Goal: Task Accomplishment & Management: Use online tool/utility

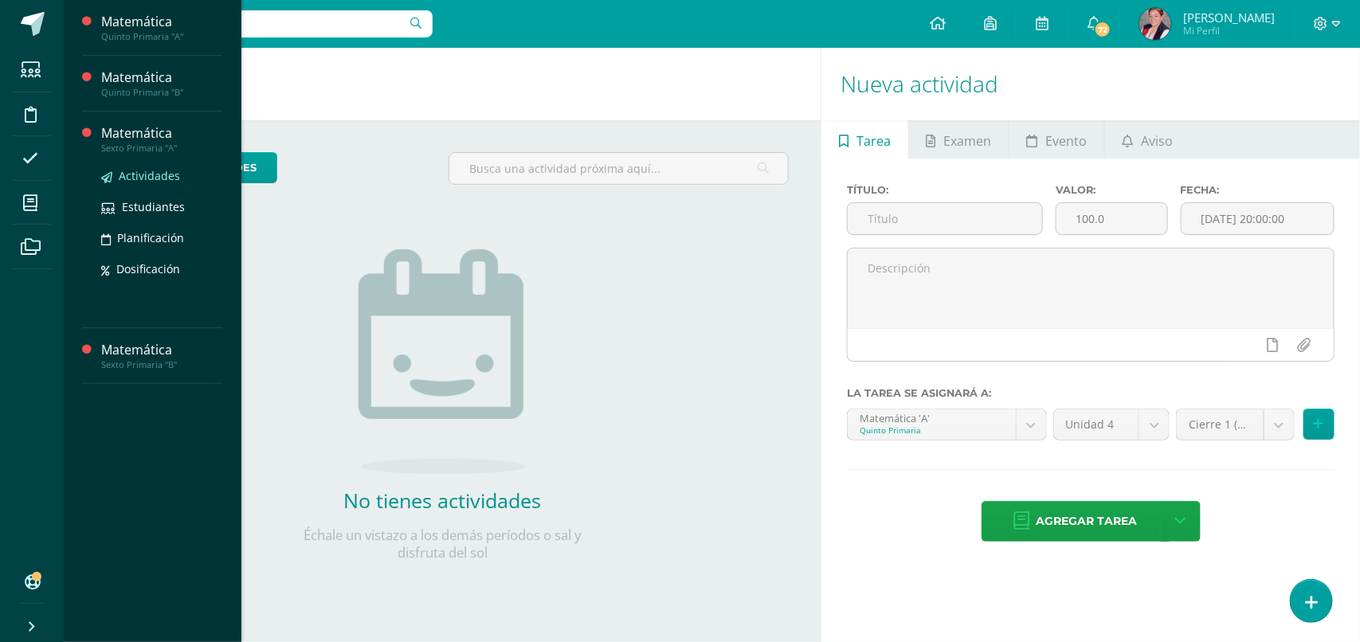
click at [127, 178] on span "Actividades" at bounding box center [149, 175] width 61 height 15
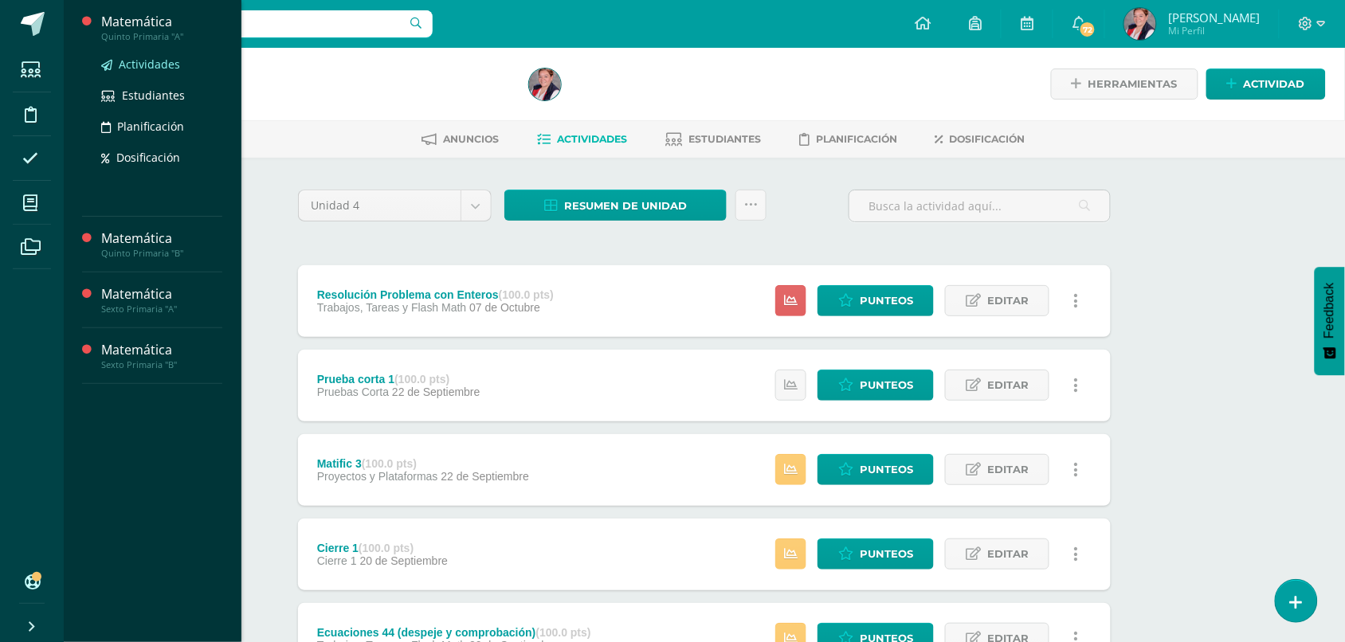
click at [146, 58] on span "Actividades" at bounding box center [149, 64] width 61 height 15
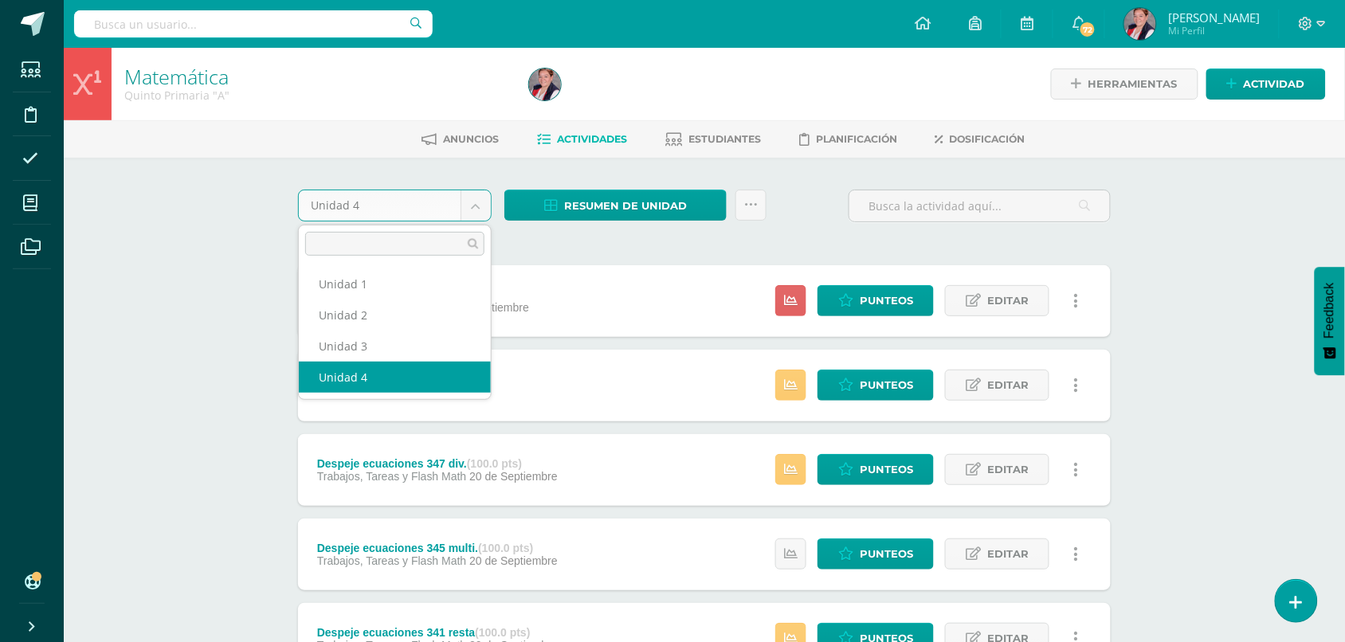
click at [476, 217] on body "Estudiantes Disciplina Asistencia Mis cursos Archivos Soporte Ayuda Reportar un…" at bounding box center [672, 598] width 1345 height 1197
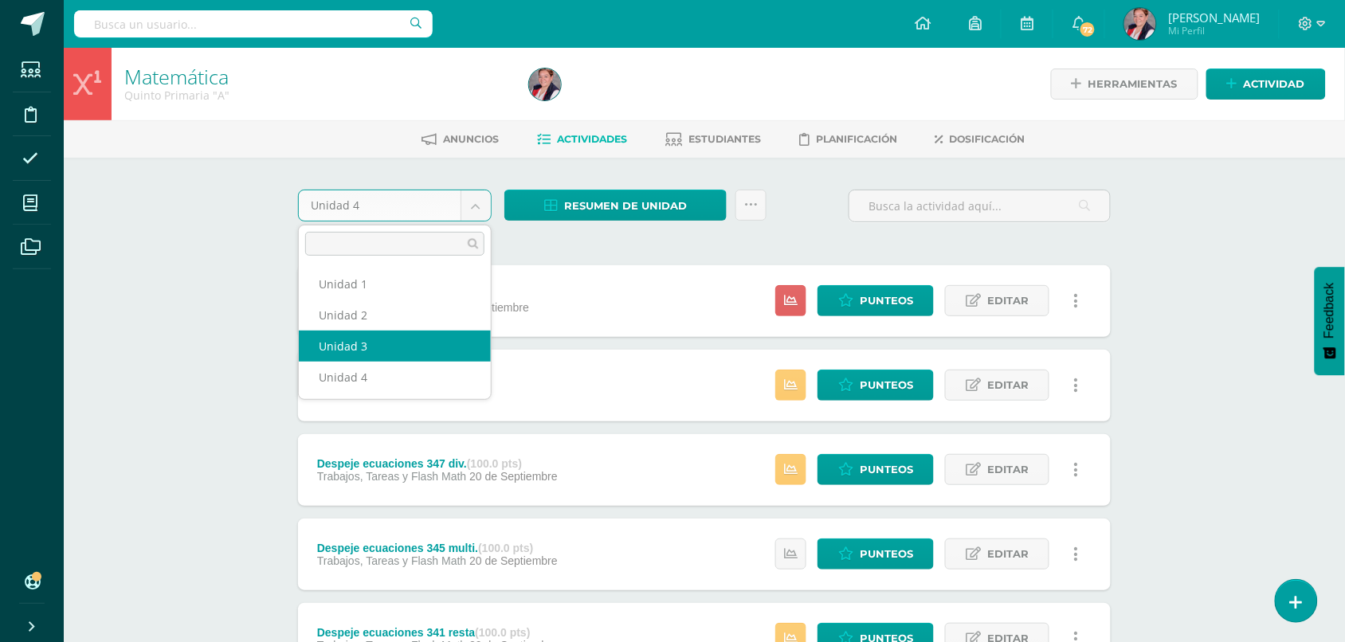
select select "Unidad 3"
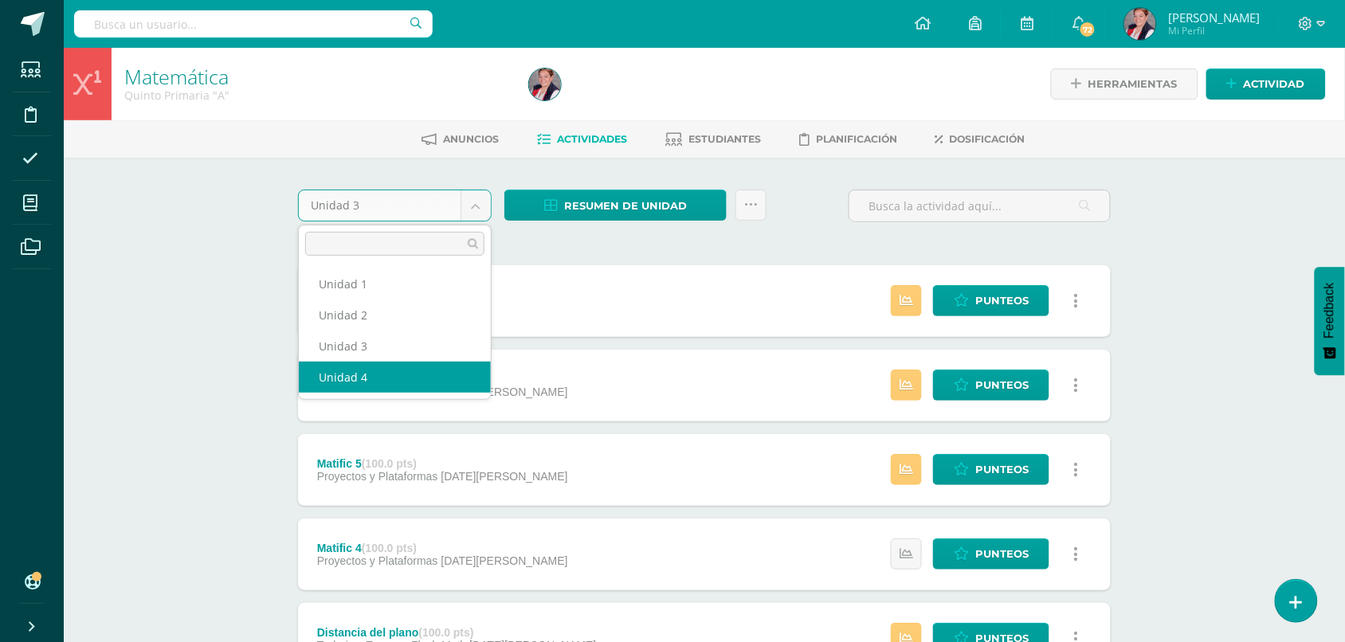
select select "Unidad 4"
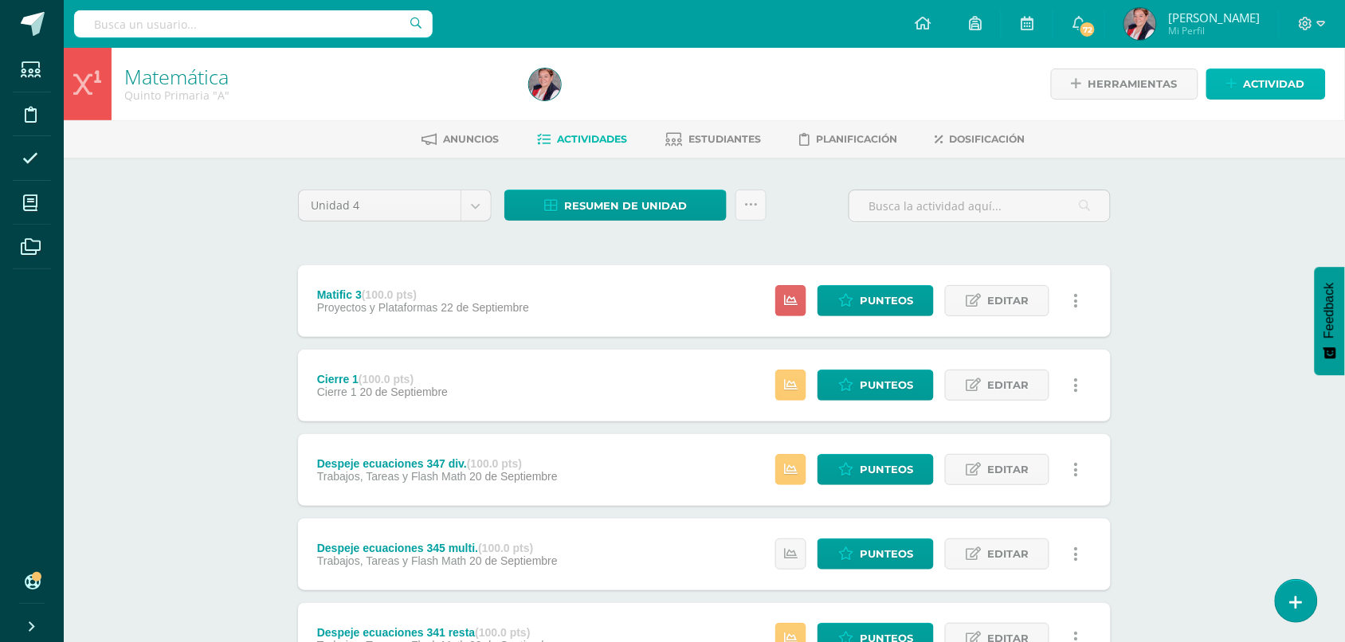
click at [1243, 77] on link "Actividad" at bounding box center [1265, 84] width 119 height 31
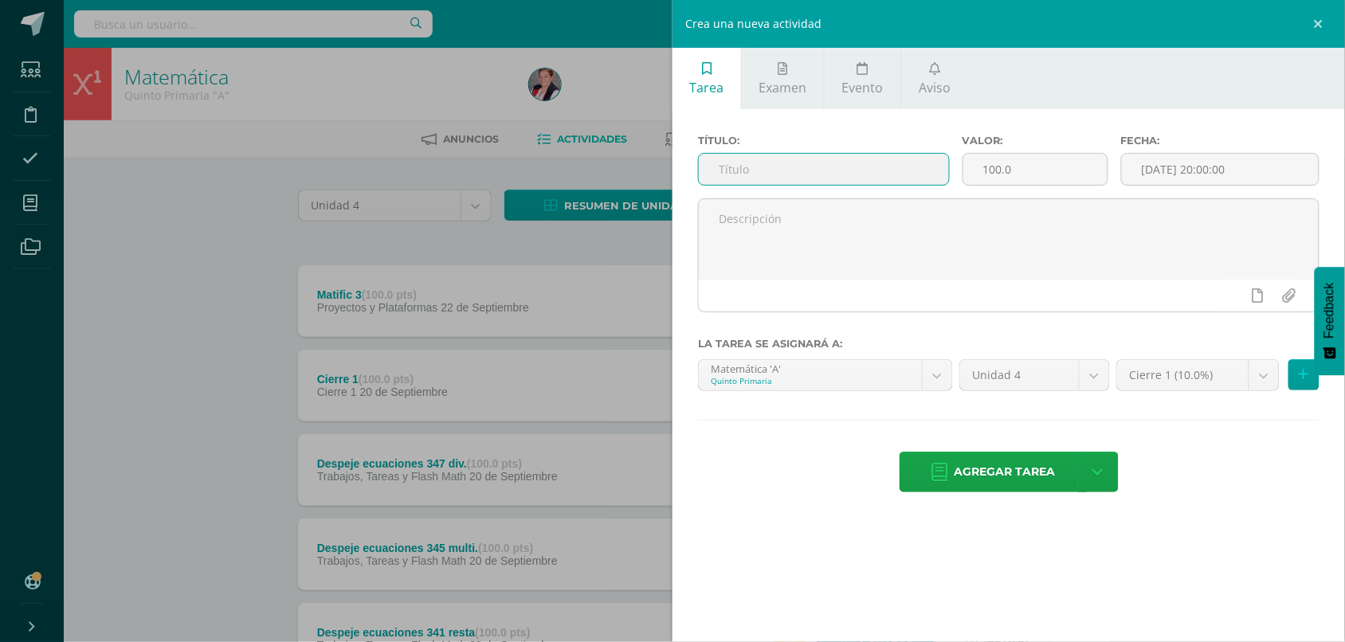
click at [870, 175] on input "text" at bounding box center [824, 169] width 250 height 31
type input "Flash Math"
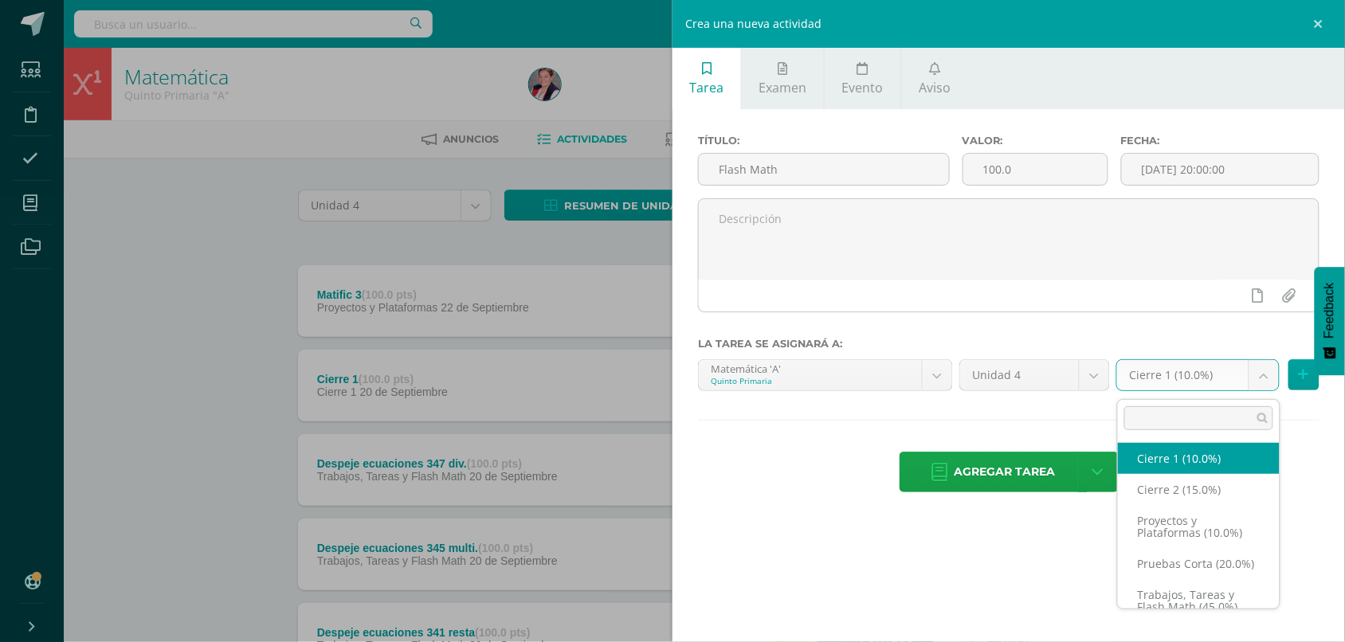
click at [1192, 379] on body "Estudiantes Disciplina Asistencia Mis cursos Archivos Soporte Ayuda Reportar un…" at bounding box center [672, 598] width 1345 height 1197
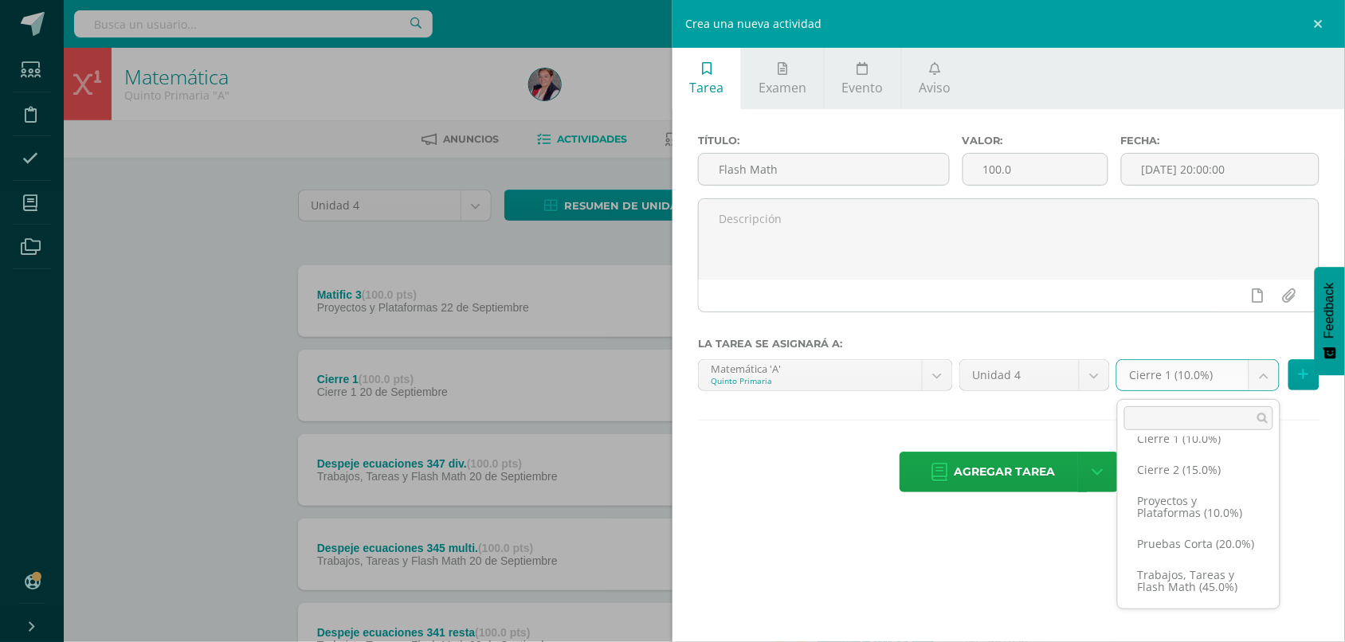
scroll to position [32, 0]
select select "232519"
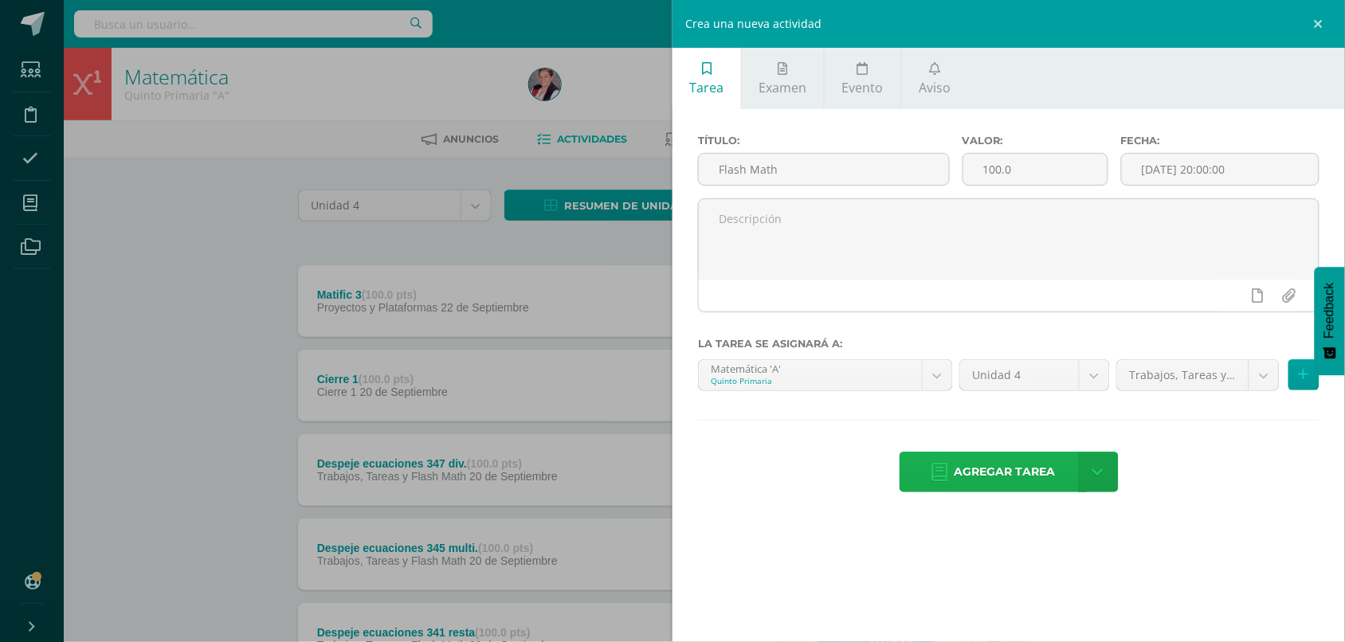
click at [1016, 476] on span "Agregar tarea" at bounding box center [1004, 471] width 101 height 39
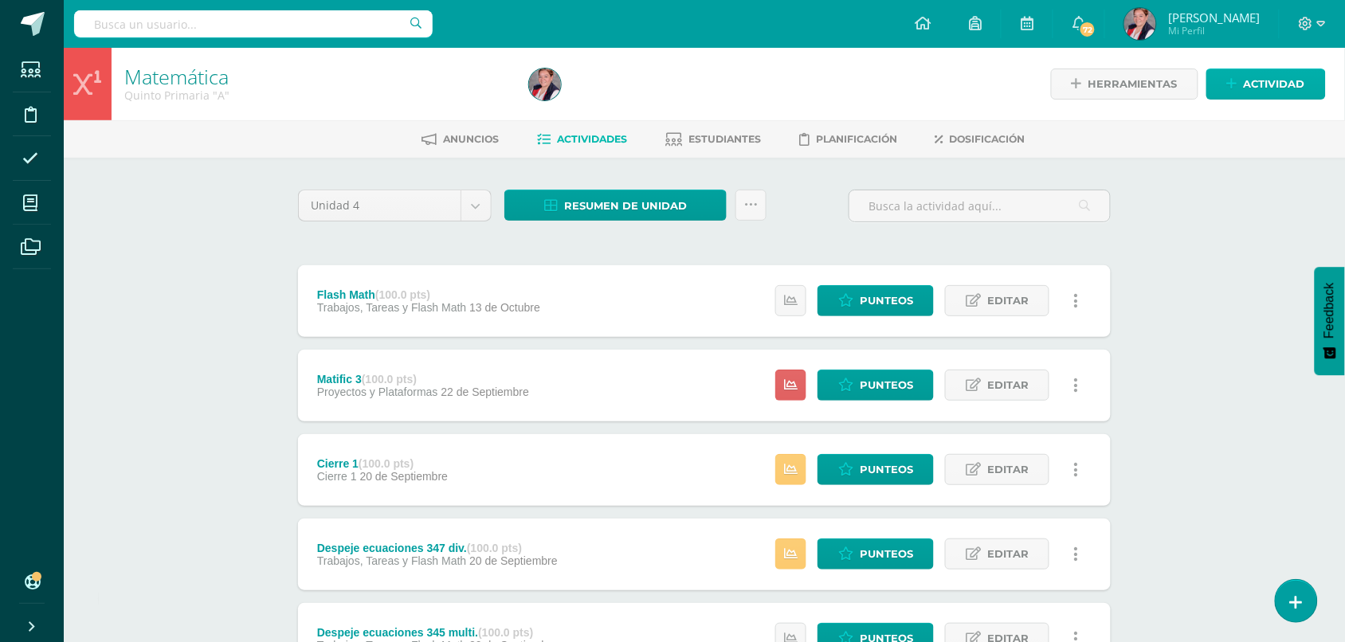
click at [1271, 69] on div "Herramientas Detalle de asistencias Actividad" at bounding box center [1130, 84] width 392 height 72
click at [1271, 69] on span "Actividad" at bounding box center [1273, 83] width 61 height 29
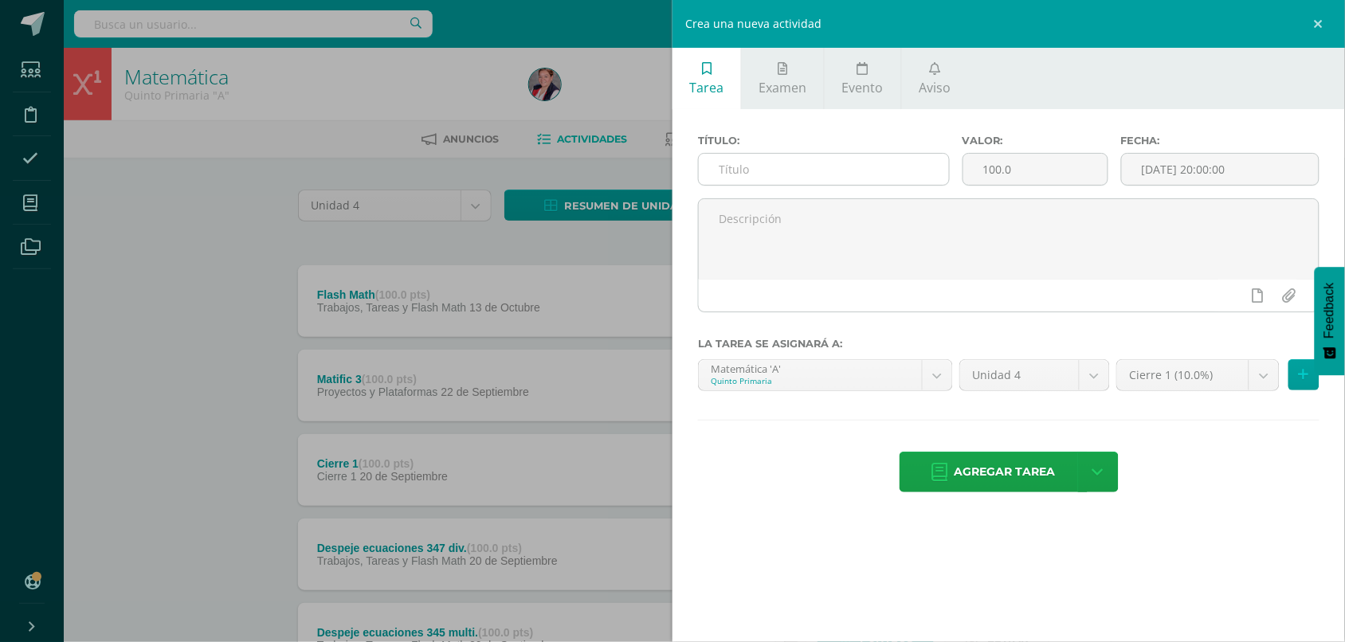
click at [889, 178] on input "text" at bounding box center [824, 169] width 250 height 31
click at [864, 390] on body "Tarea asignada exitosamente Estudiantes Disciplina Asistencia Mis cursos Archiv…" at bounding box center [672, 598] width 1345 height 1197
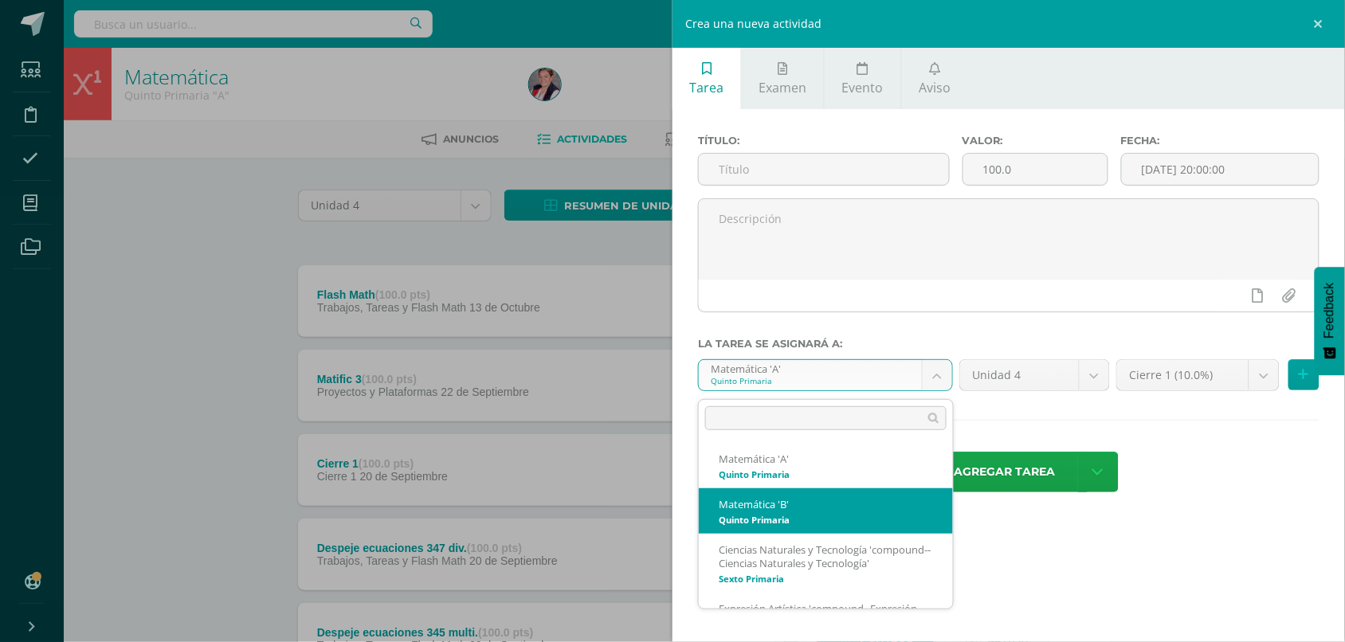
select select "211498"
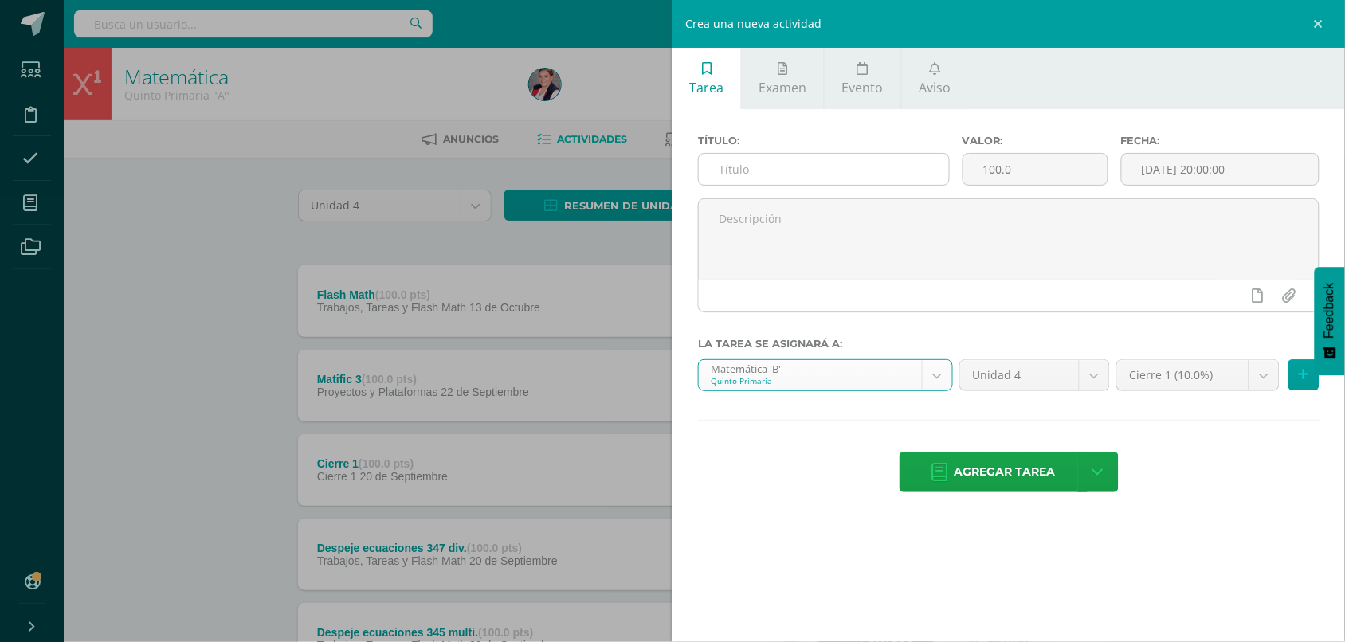
click at [824, 170] on input "text" at bounding box center [824, 169] width 250 height 31
type input "Flash Math"
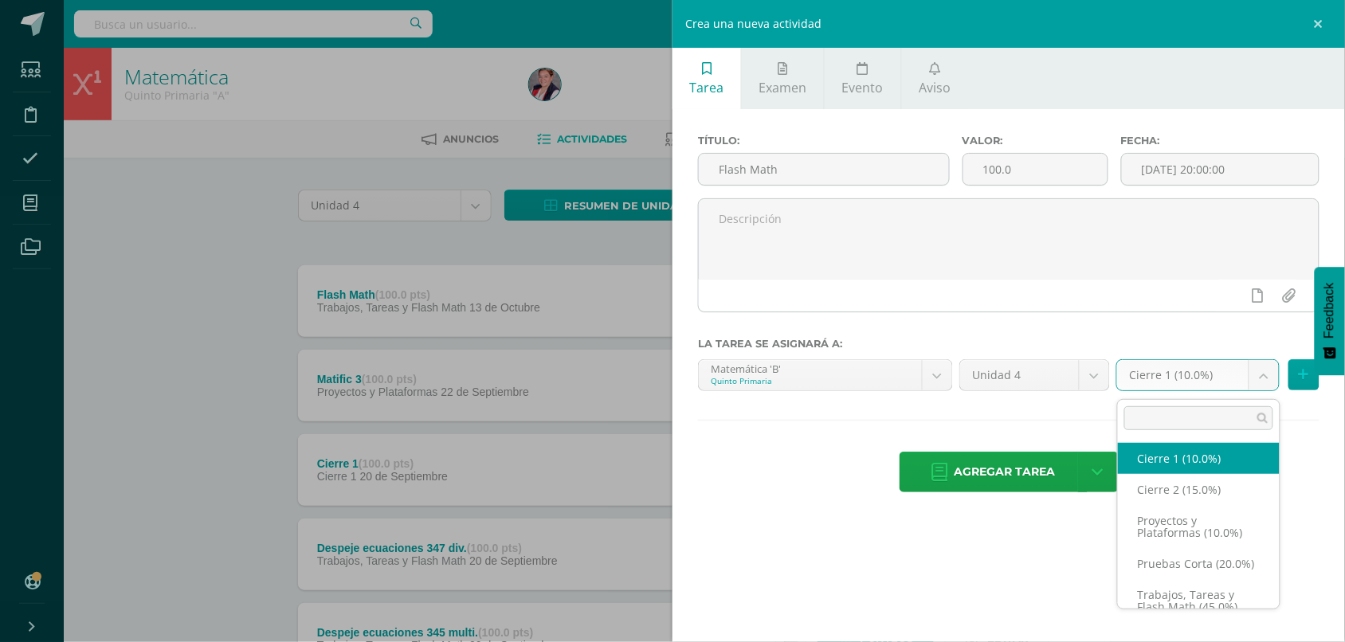
click at [1177, 380] on body "Tarea asignada exitosamente Estudiantes Disciplina Asistencia Mis cursos Archiv…" at bounding box center [672, 598] width 1345 height 1197
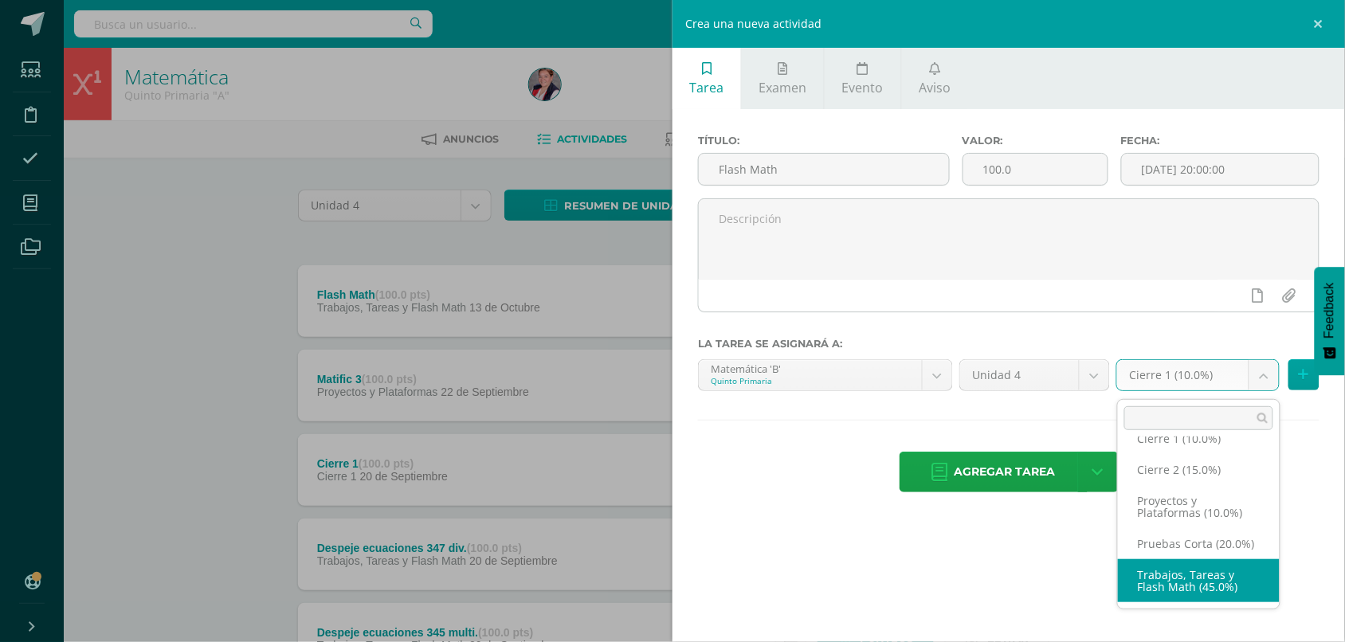
select select "232524"
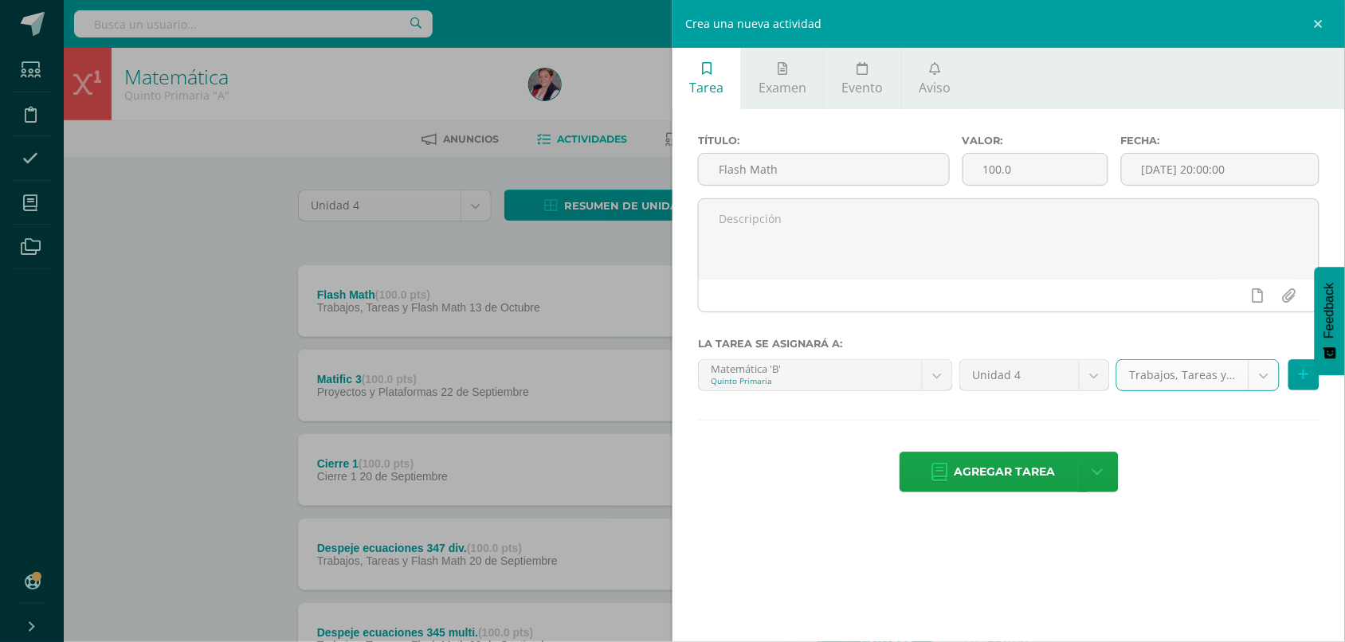
click at [1188, 560] on div "Tarea Examen Evento Aviso Título: Flash Math Valor: 100.0 Fecha: 2025-10-13 20:…" at bounding box center [1008, 321] width 672 height 642
click at [1012, 475] on span "Agregar tarea" at bounding box center [1004, 471] width 101 height 39
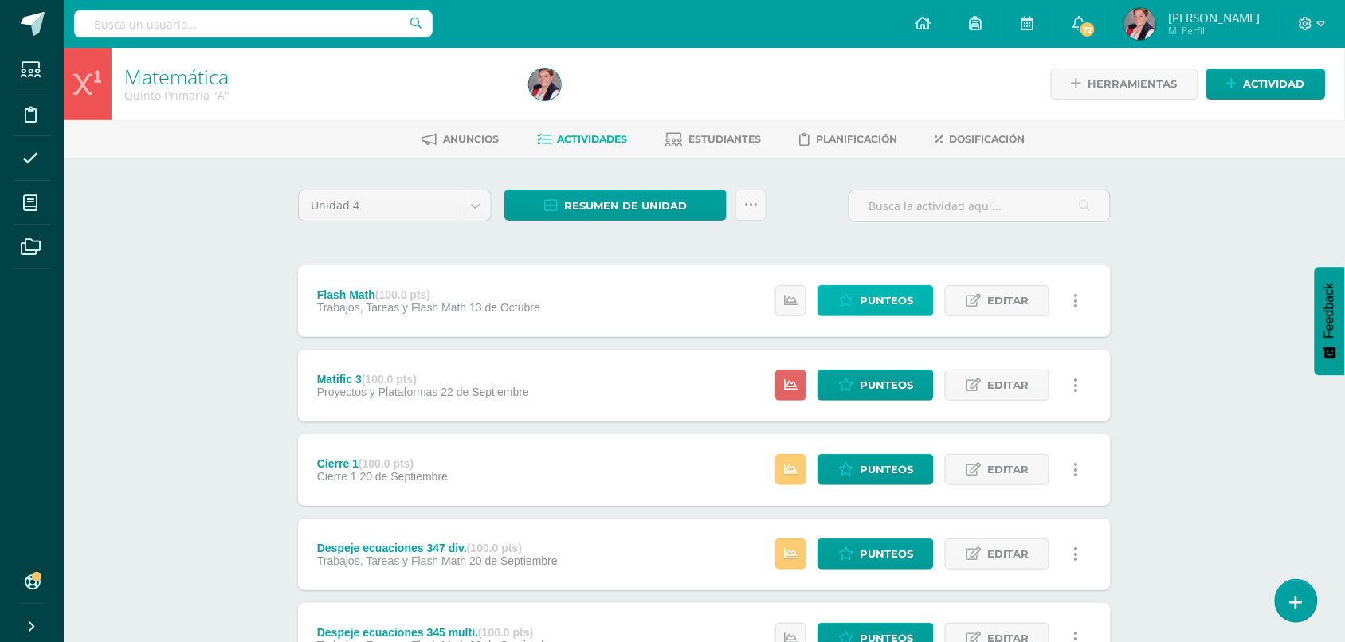
click at [864, 313] on span "Punteos" at bounding box center [886, 300] width 53 height 29
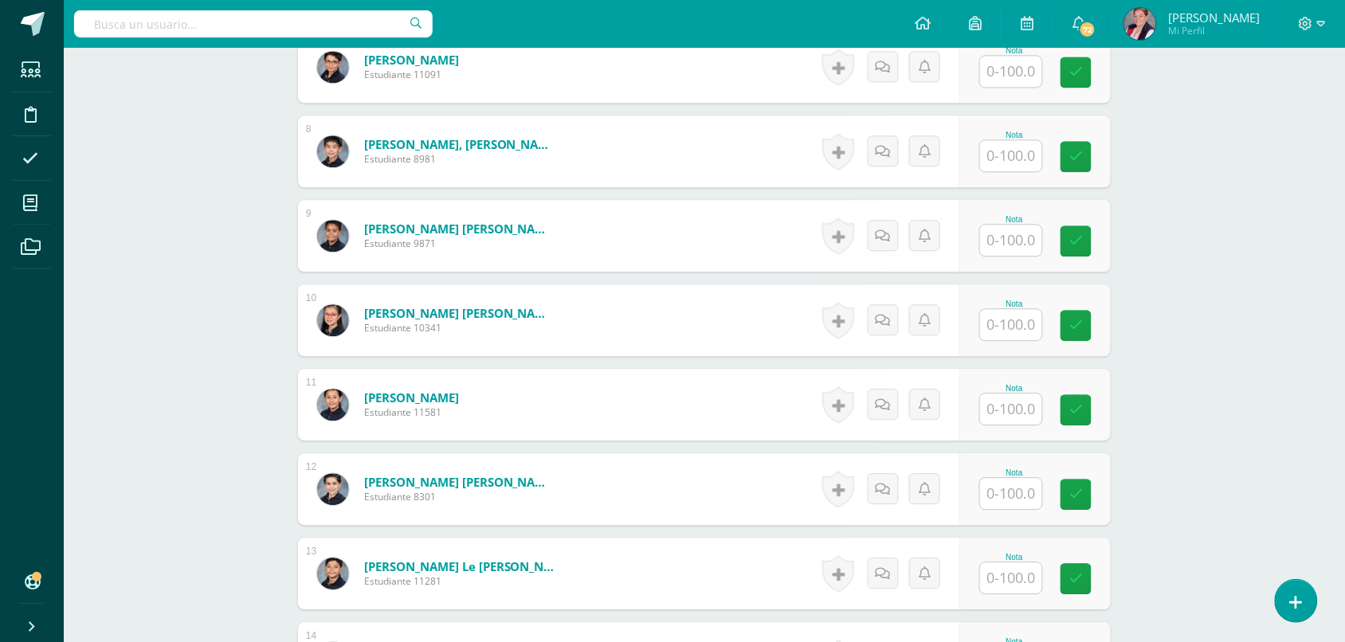
scroll to position [1004, 0]
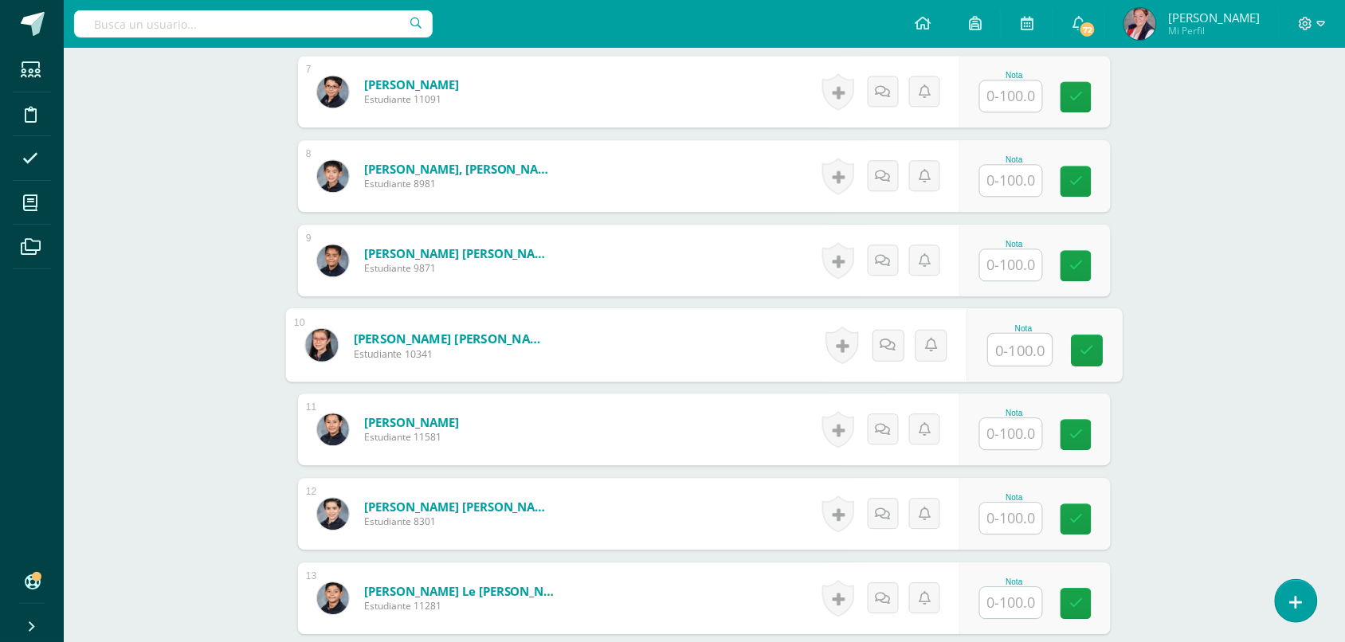
click at [1020, 336] on input "text" at bounding box center [1021, 350] width 64 height 32
type input "84"
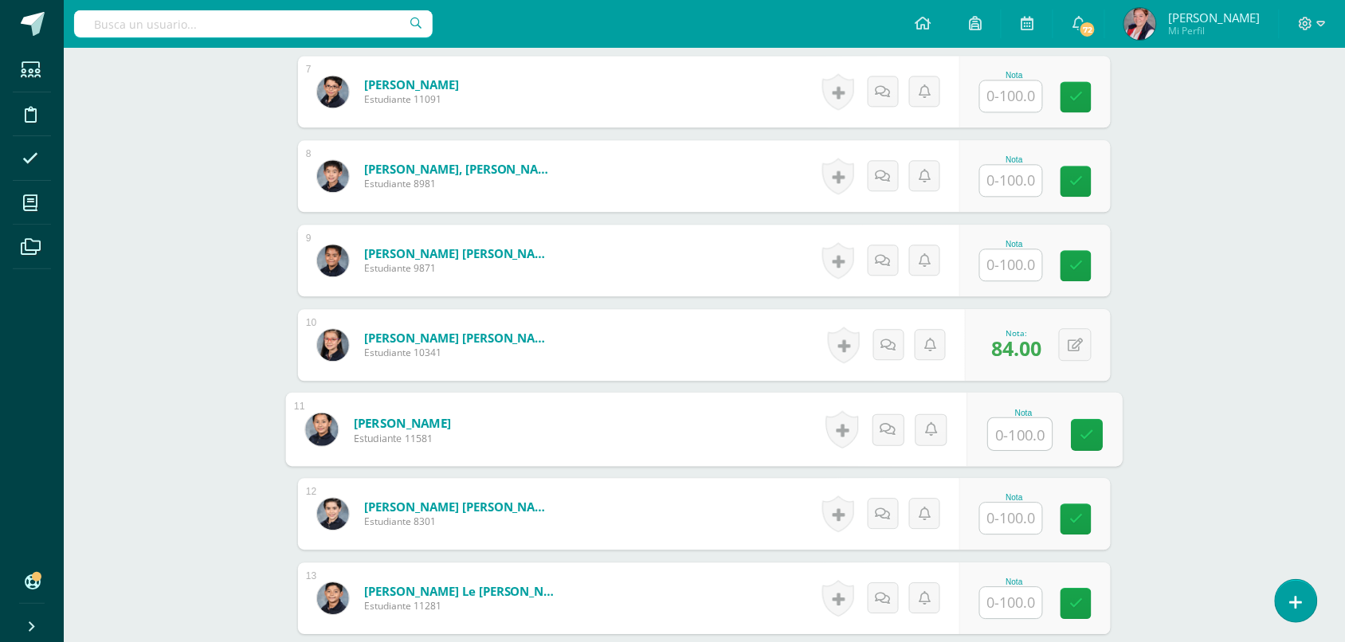
click at [1009, 104] on input "text" at bounding box center [1011, 95] width 62 height 31
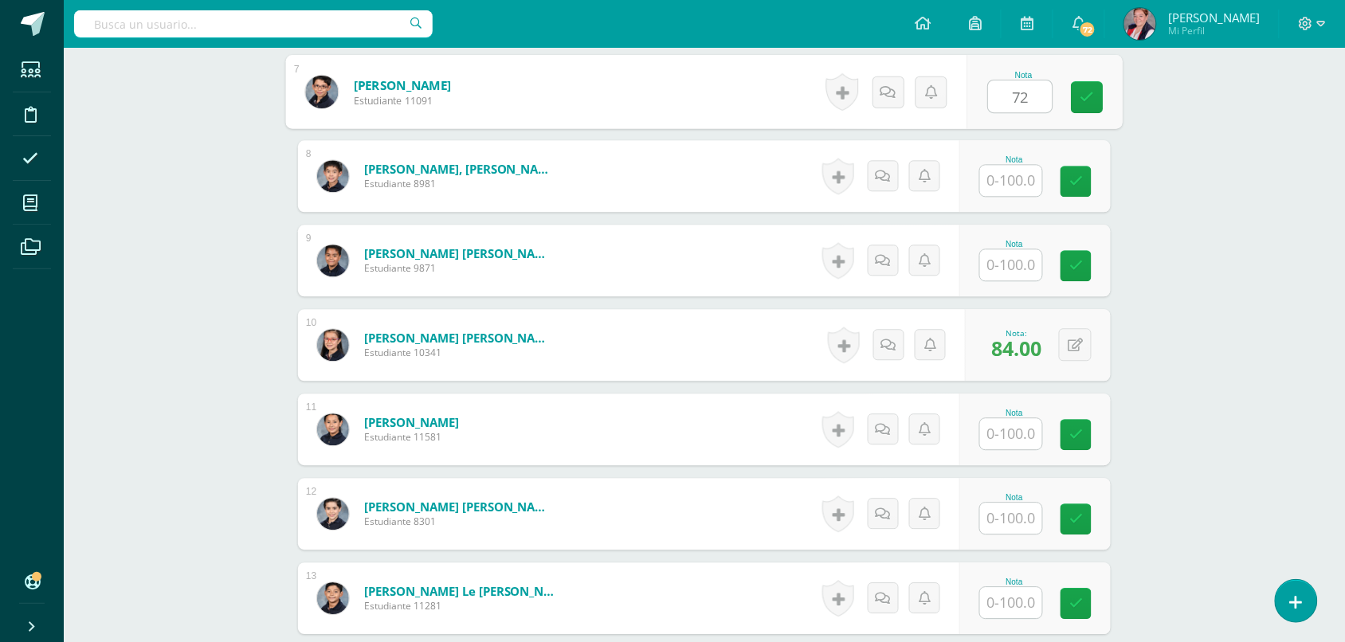
type input "72"
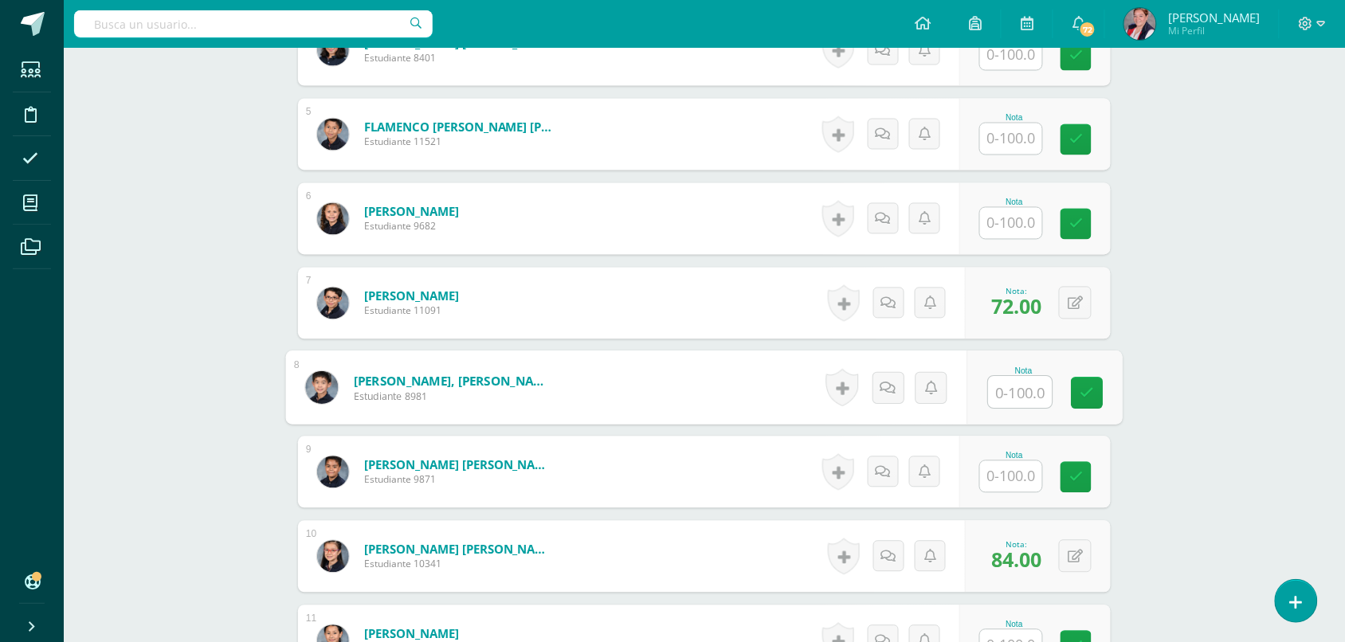
scroll to position [757, 0]
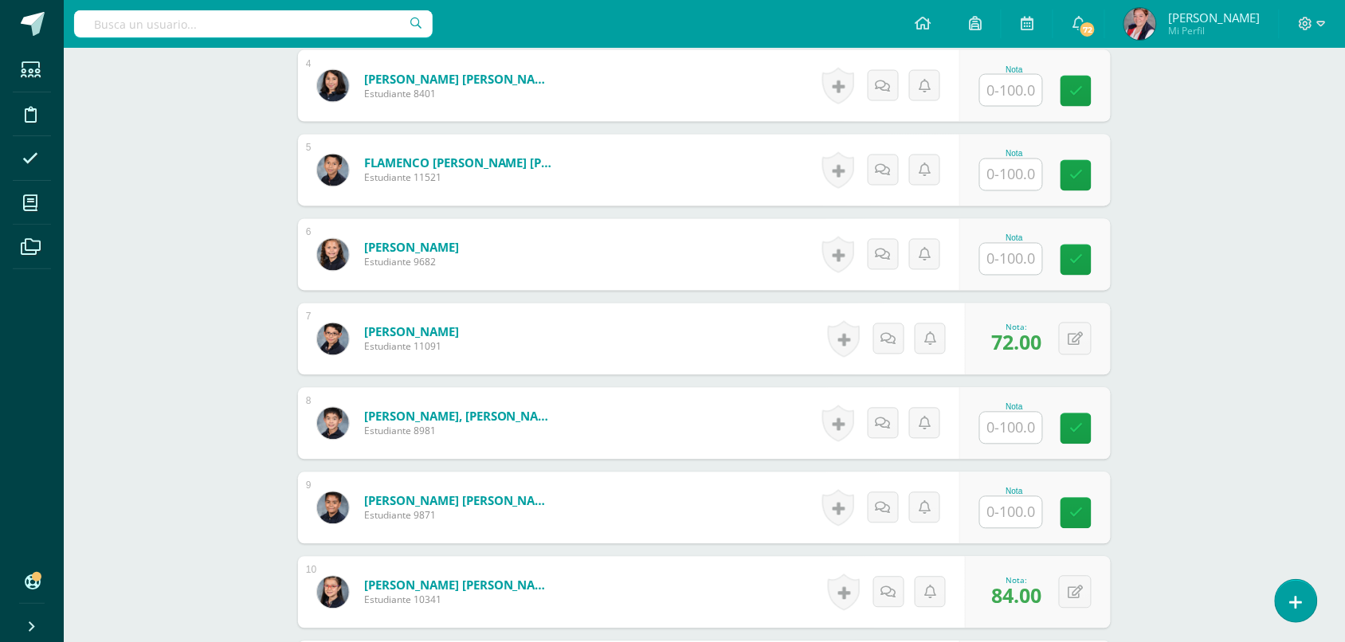
click at [1009, 276] on div at bounding box center [1011, 259] width 64 height 33
click at [1010, 272] on input "text" at bounding box center [1011, 259] width 62 height 31
type input "91"
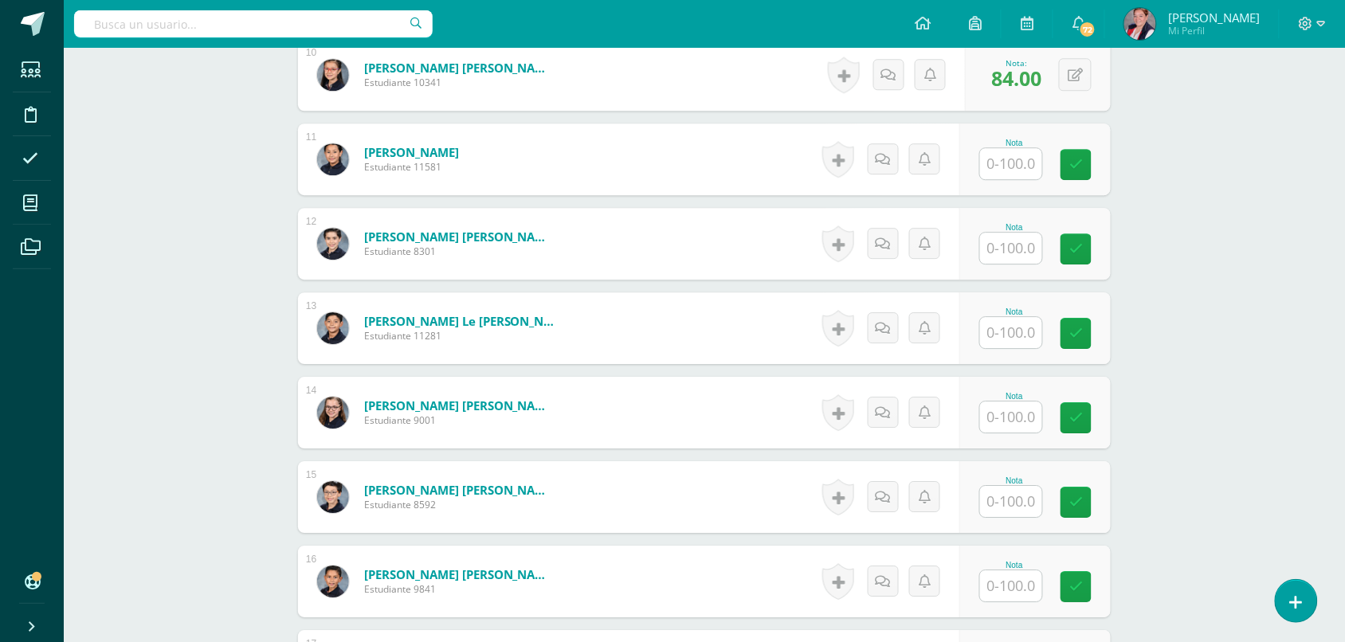
scroll to position [1271, 0]
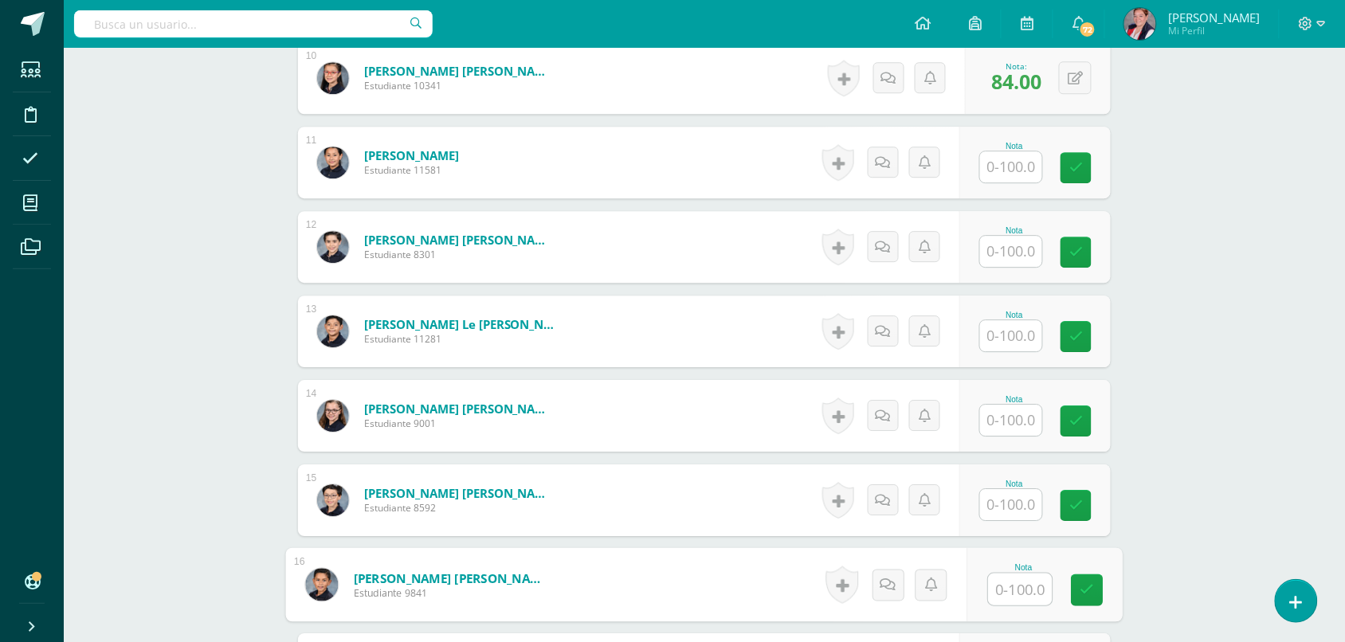
click at [1016, 588] on input "text" at bounding box center [1021, 590] width 64 height 32
type input "50"
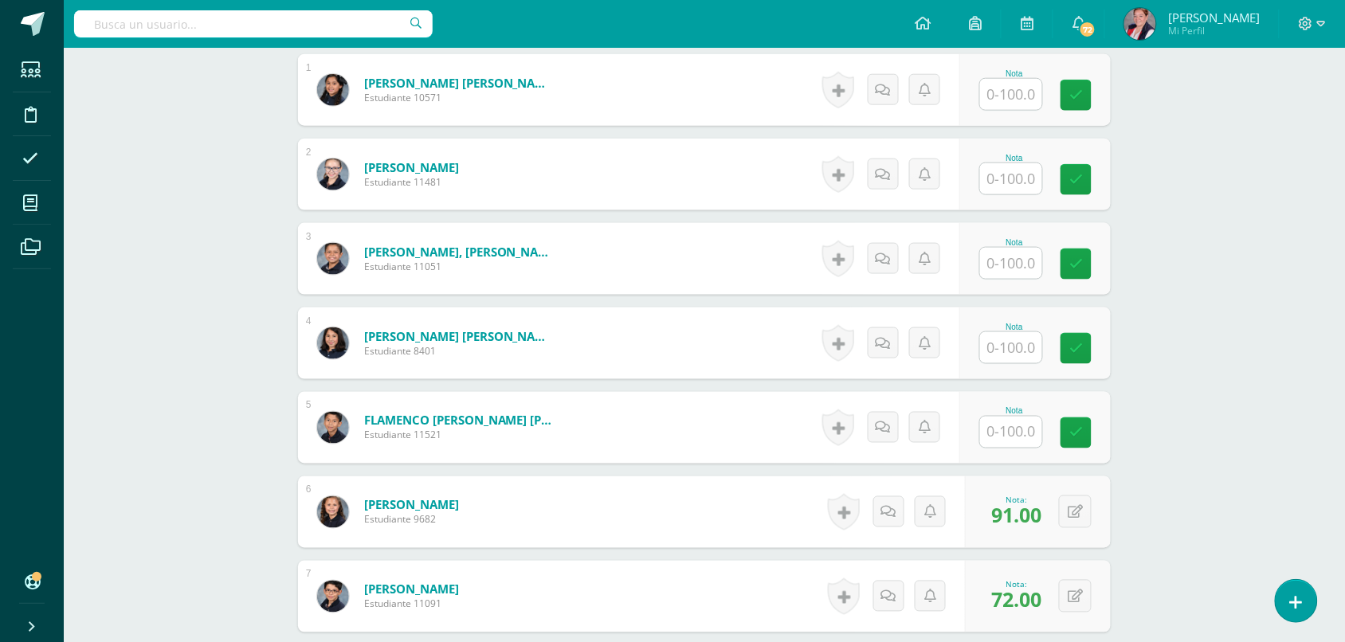
scroll to position [304, 0]
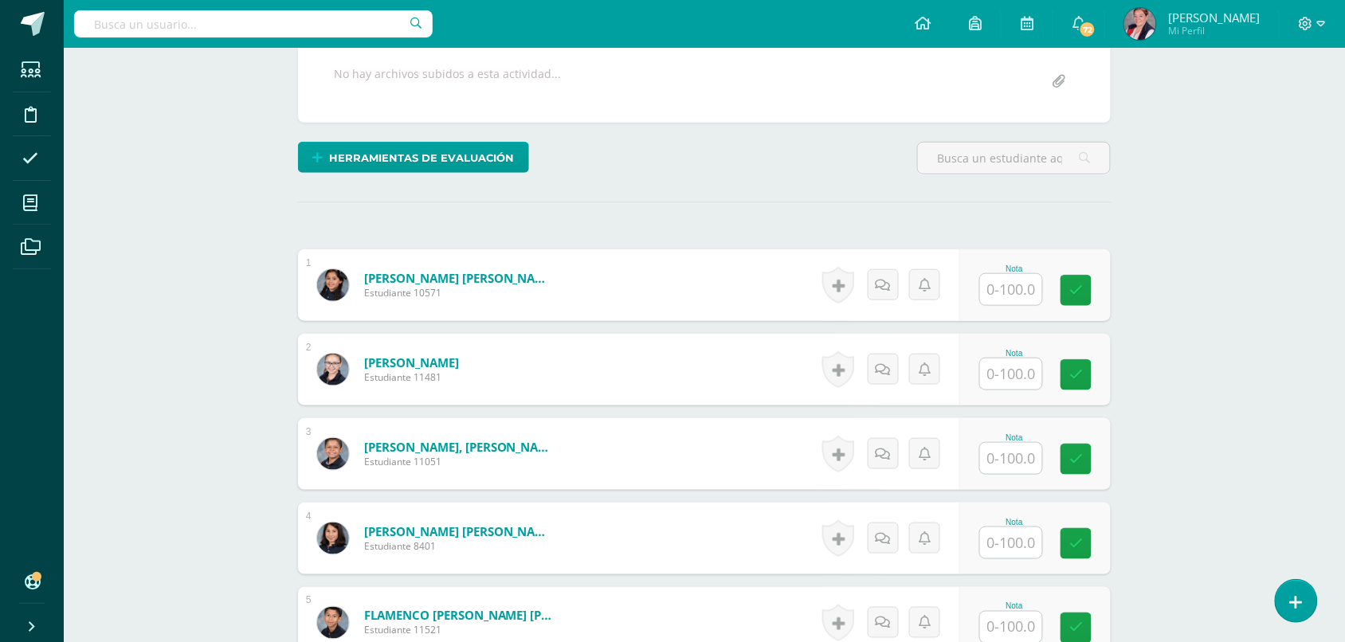
click at [1024, 297] on input "text" at bounding box center [1011, 289] width 62 height 31
type input "91"
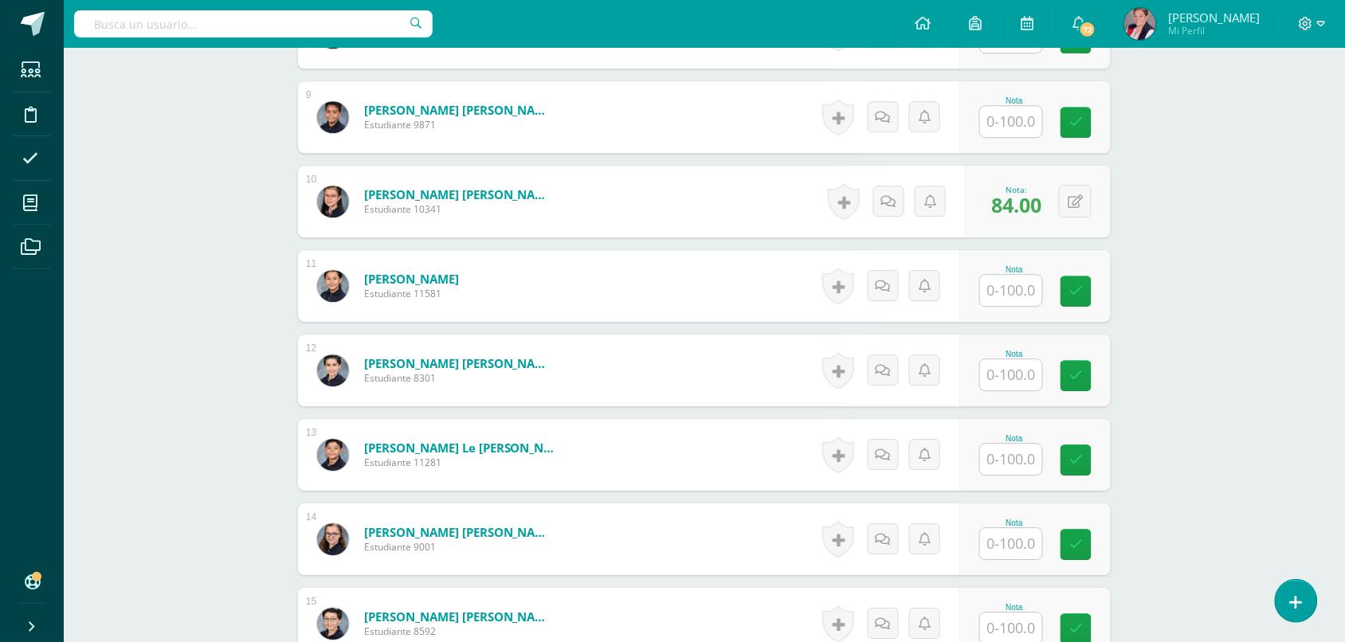
scroll to position [1155, 0]
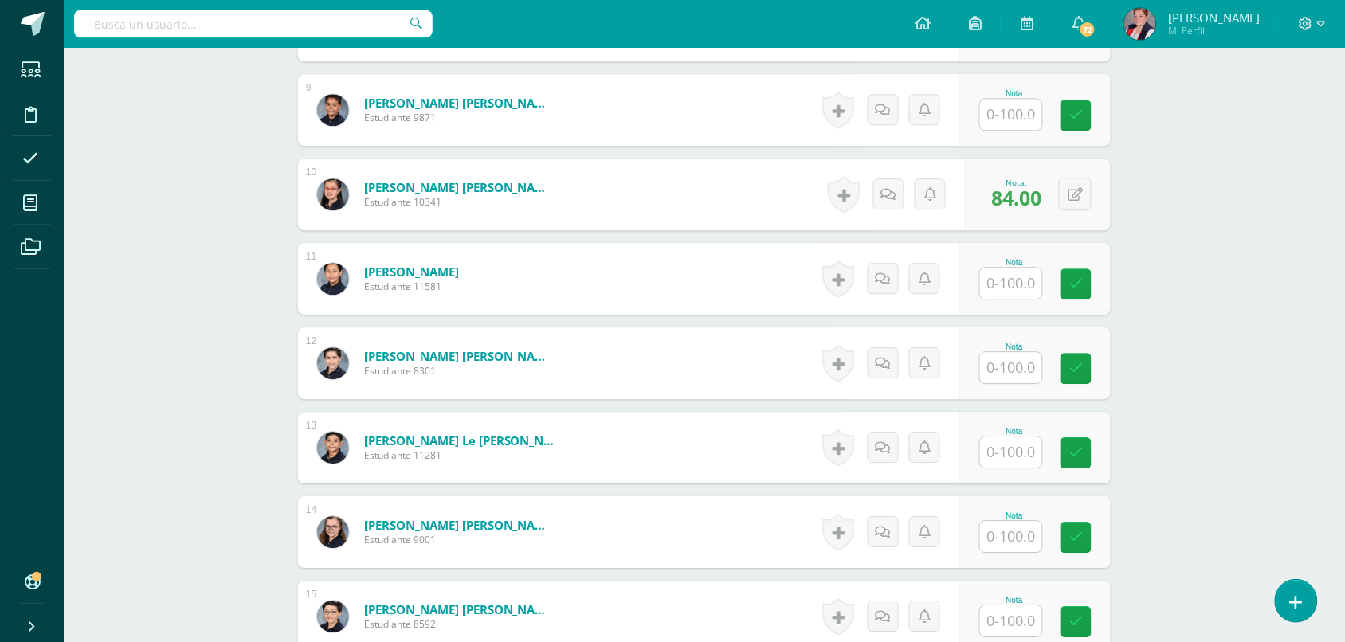
click at [1024, 452] on input "text" at bounding box center [1011, 452] width 62 height 31
click at [852, 589] on div "Historial de actividad No hay historial para esta actividad Agregar Comentarios…" at bounding box center [888, 617] width 143 height 72
click at [1008, 447] on input "text" at bounding box center [1021, 453] width 64 height 32
type input "58"
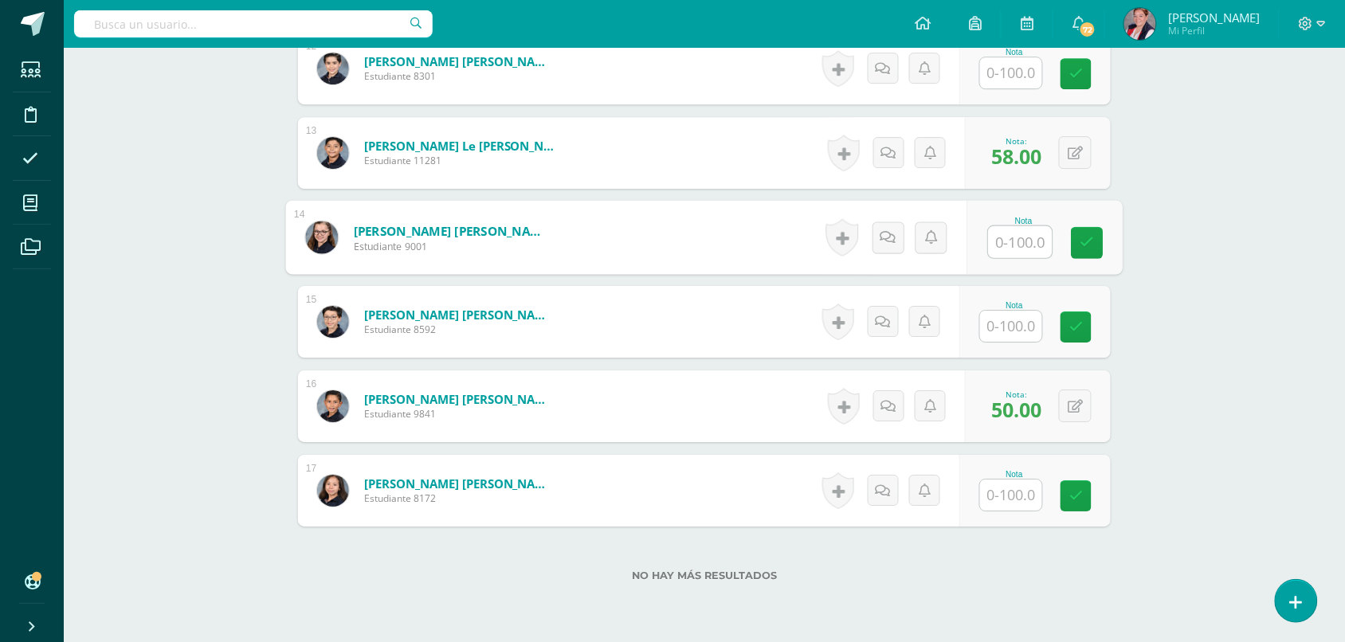
scroll to position [1452, 0]
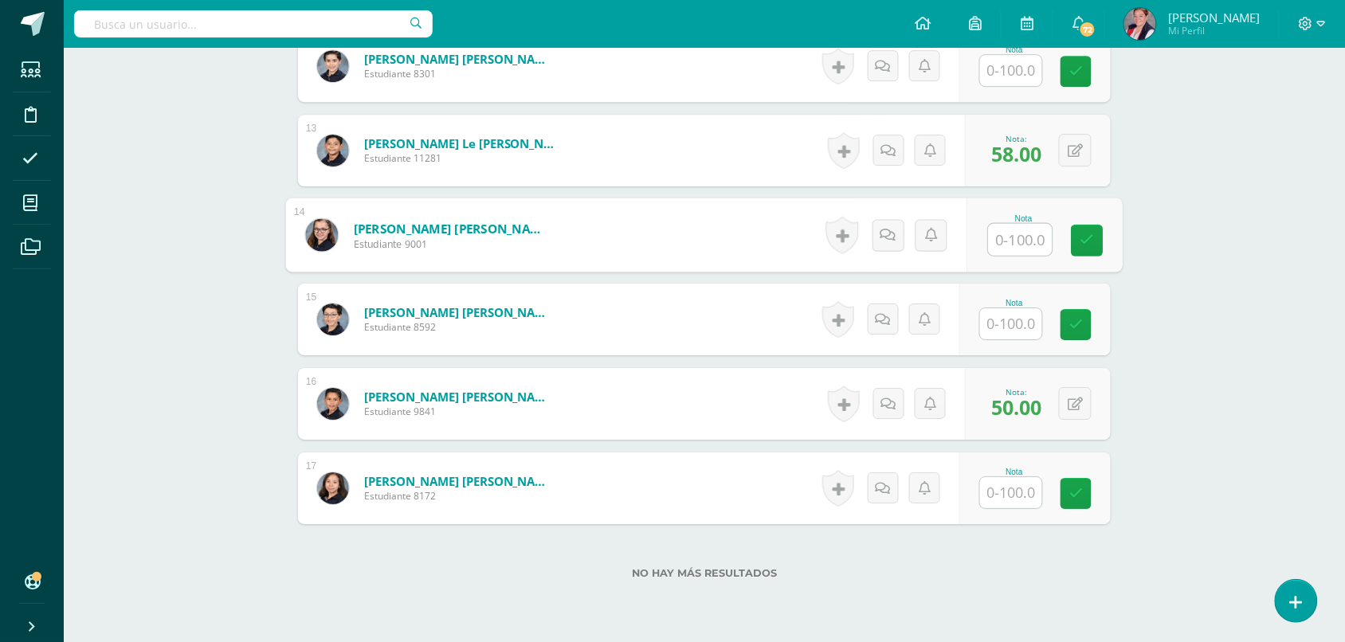
click at [1004, 324] on input "text" at bounding box center [1011, 323] width 62 height 31
click at [1008, 319] on input "text" at bounding box center [1011, 323] width 62 height 31
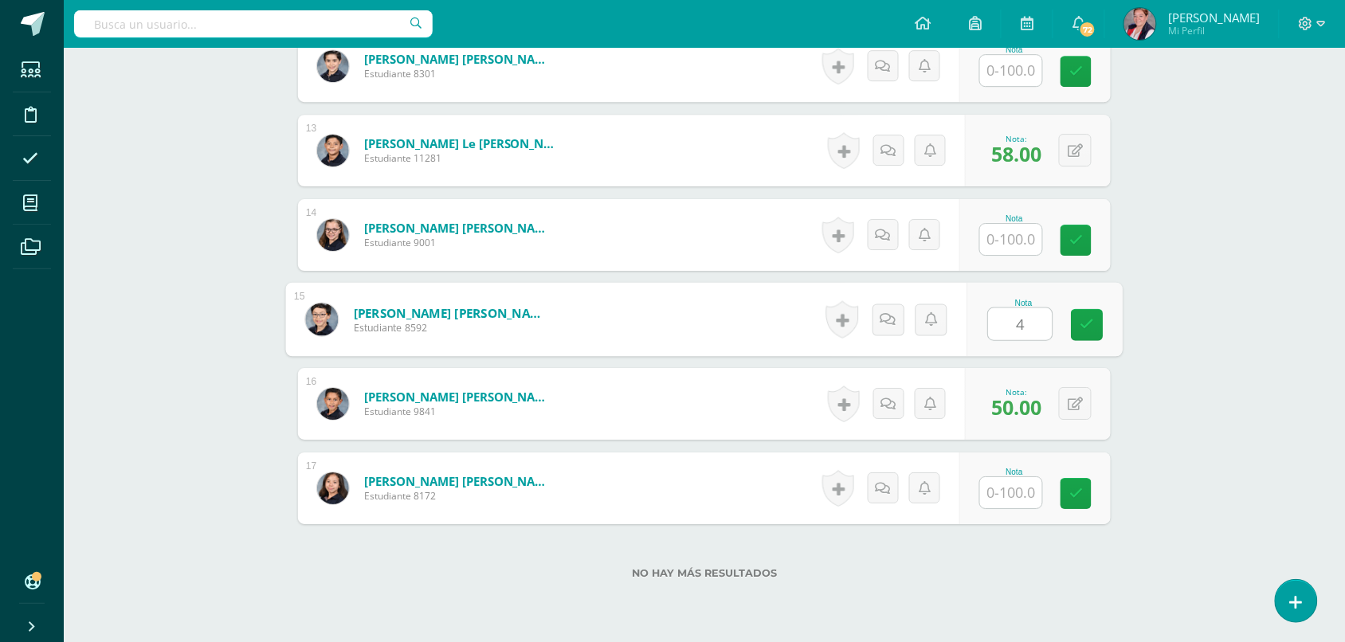
type input "40"
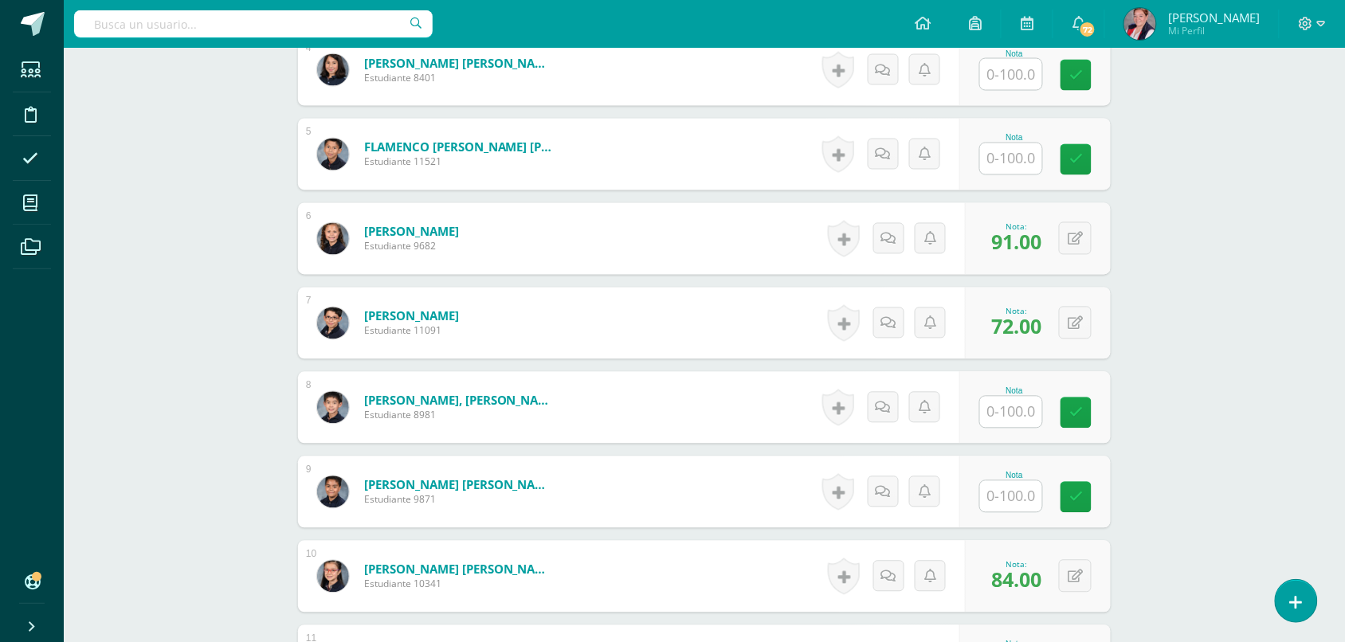
scroll to position [769, 0]
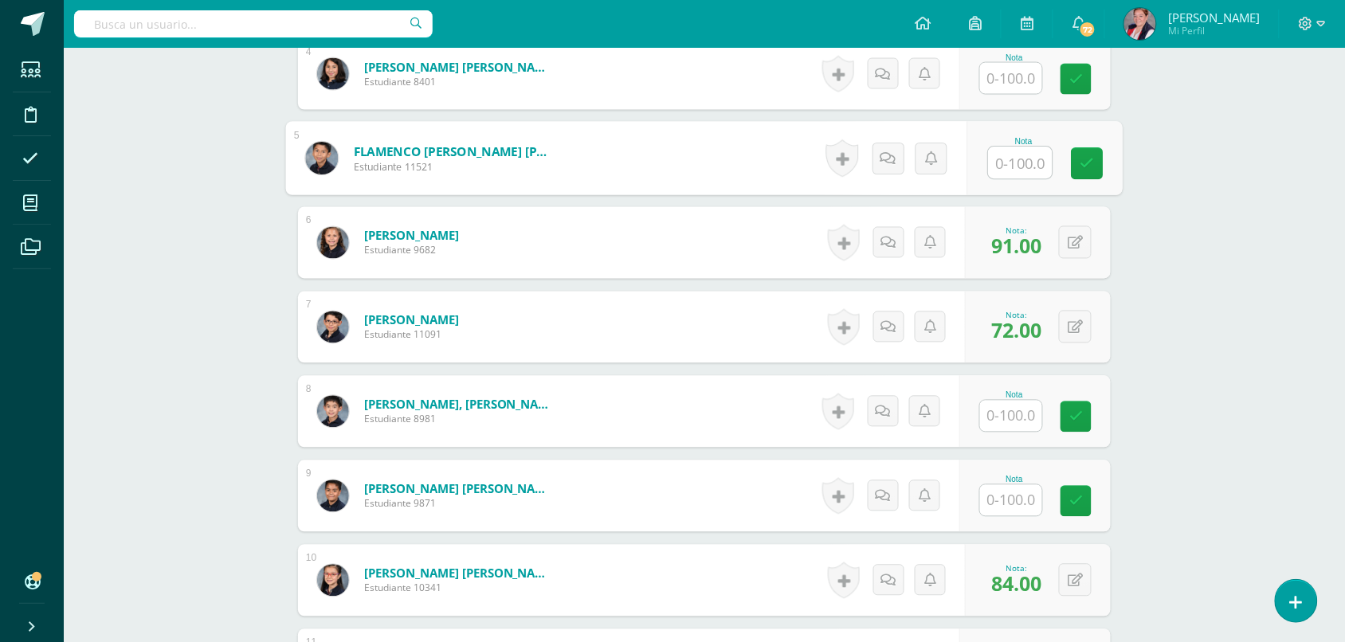
click at [1012, 174] on input "text" at bounding box center [1021, 163] width 64 height 32
click at [1315, 416] on div "Matemática Quinto Primaria "A" Herramientas Detalle de asistencias Actividad An…" at bounding box center [704, 334] width 1281 height 2111
click at [993, 177] on input "text" at bounding box center [1011, 162] width 62 height 31
type input "50"
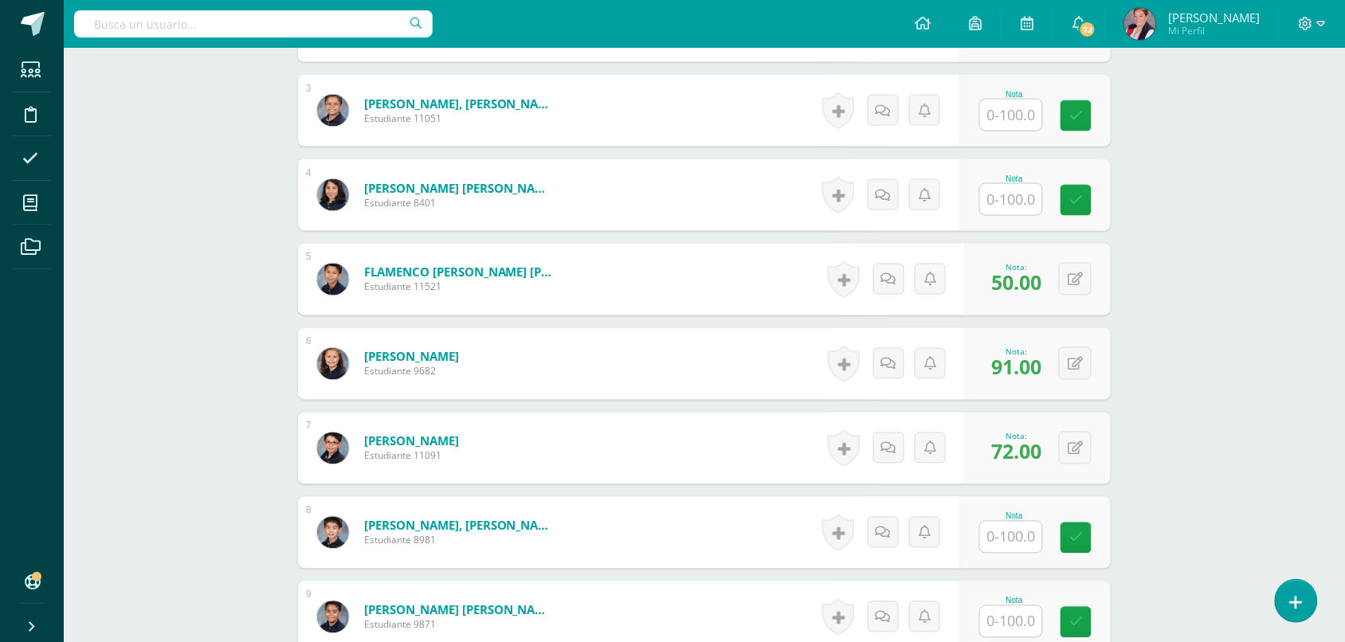
scroll to position [620, 0]
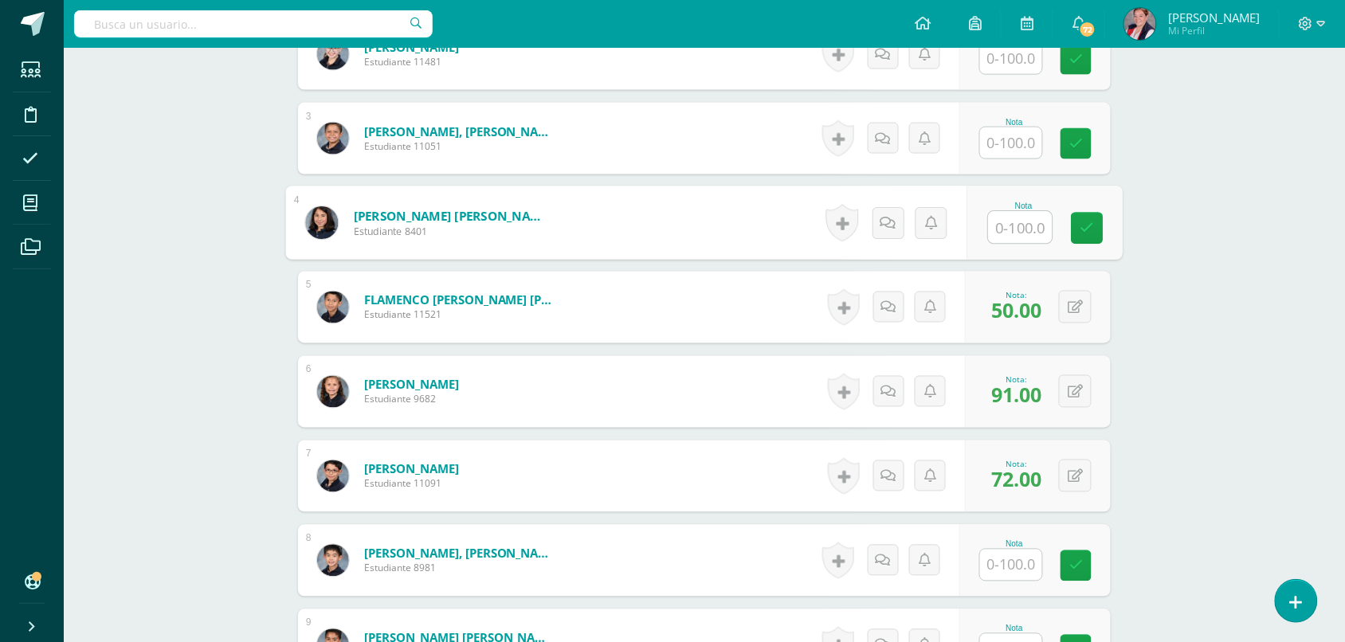
click at [1028, 232] on input "text" at bounding box center [1021, 228] width 64 height 32
click at [1183, 173] on div "Matemática Quinto Primaria "A" Herramientas Detalle de asistencias Actividad An…" at bounding box center [704, 483] width 1281 height 2111
click at [1008, 220] on input "text" at bounding box center [1011, 227] width 62 height 31
type input "80"
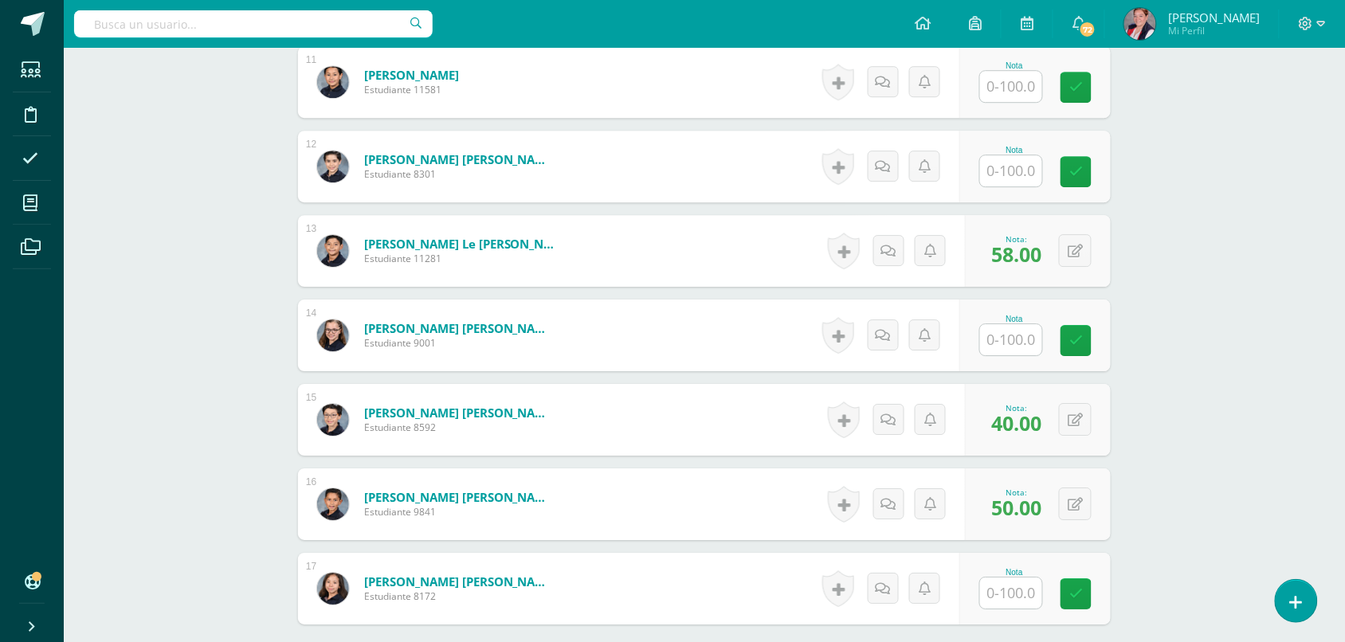
scroll to position [1348, 0]
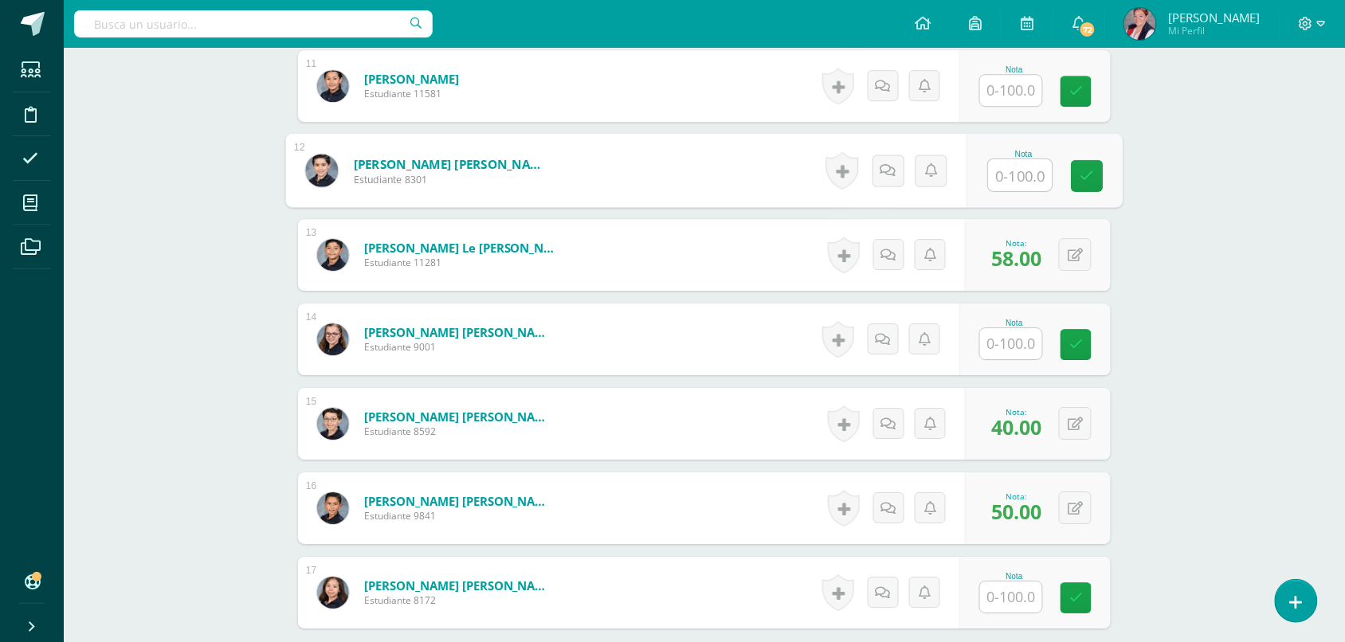
click at [1024, 177] on input "text" at bounding box center [1021, 175] width 64 height 32
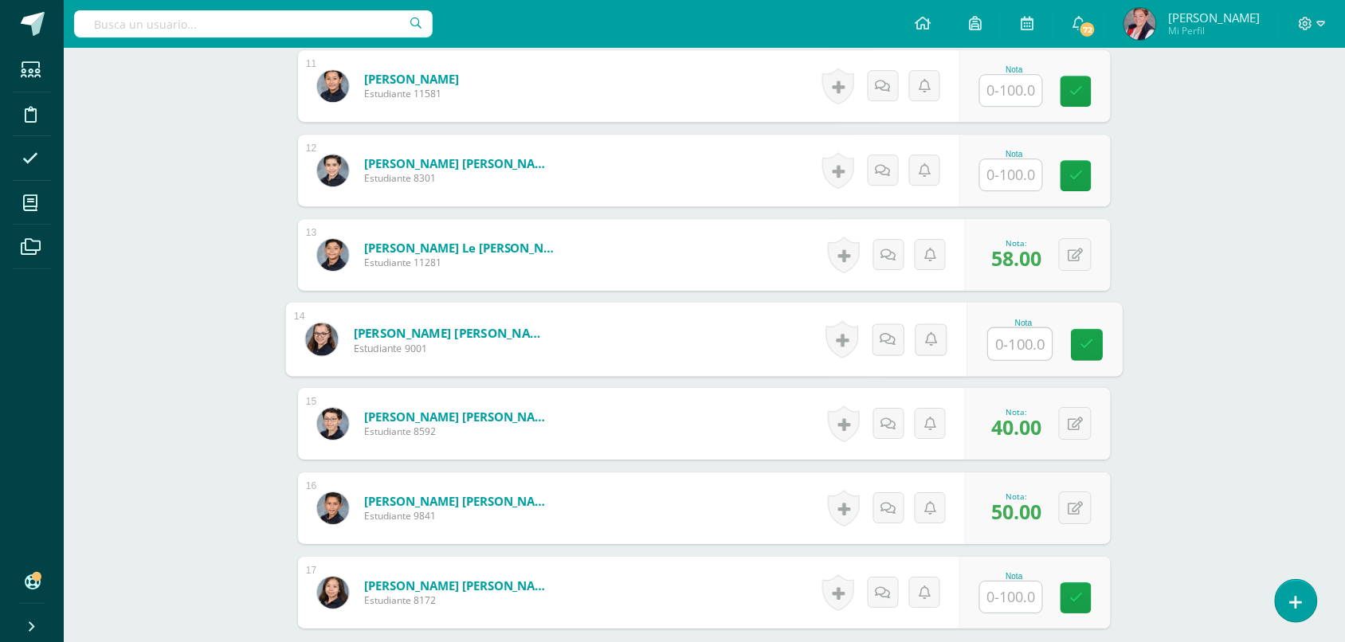
click at [1017, 351] on input "text" at bounding box center [1021, 344] width 64 height 32
click at [1008, 157] on div "Nota" at bounding box center [1014, 154] width 70 height 9
click at [1006, 163] on input "text" at bounding box center [1011, 174] width 62 height 31
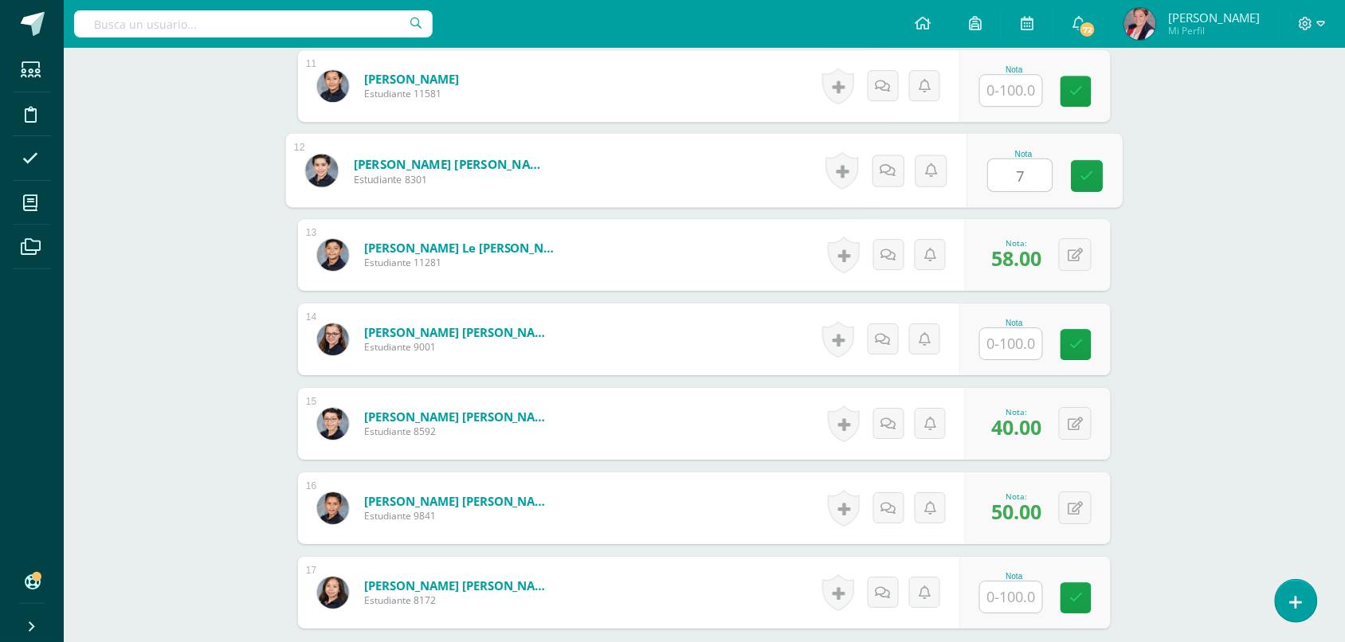
type input "72"
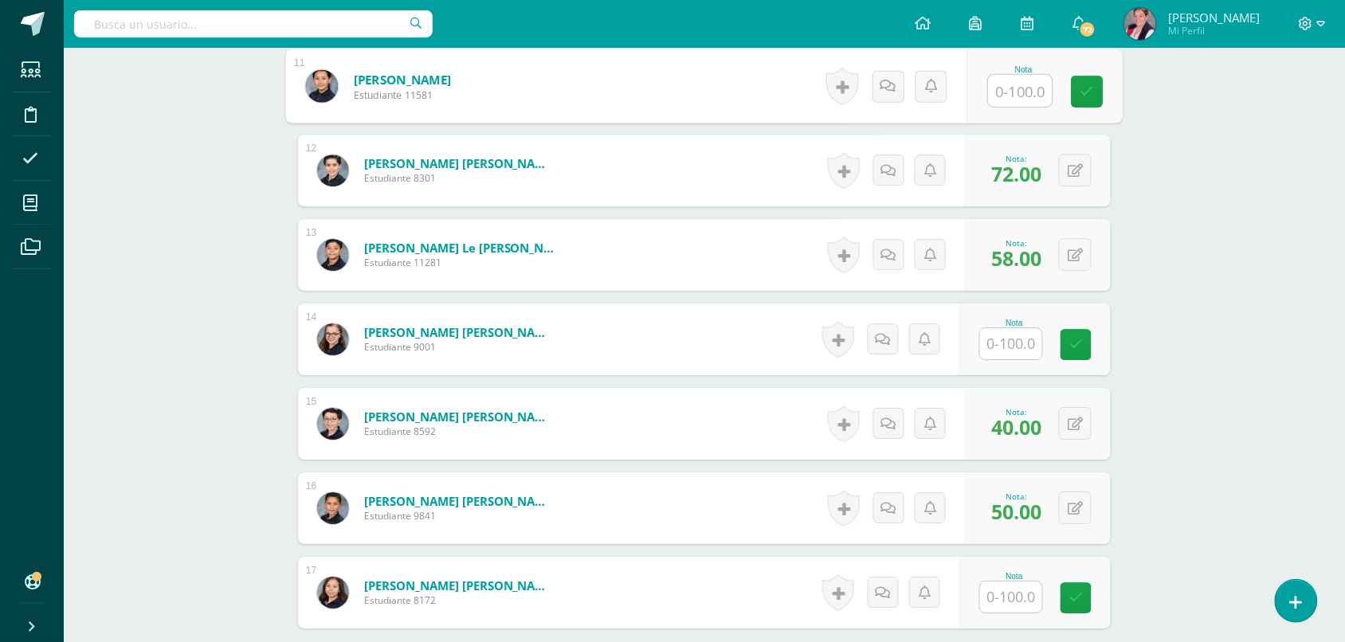
click at [1022, 98] on input "text" at bounding box center [1021, 91] width 64 height 32
click at [1044, 96] on div "Nota" at bounding box center [1014, 85] width 70 height 41
click at [1030, 93] on input "text" at bounding box center [1021, 91] width 64 height 32
type input "80"
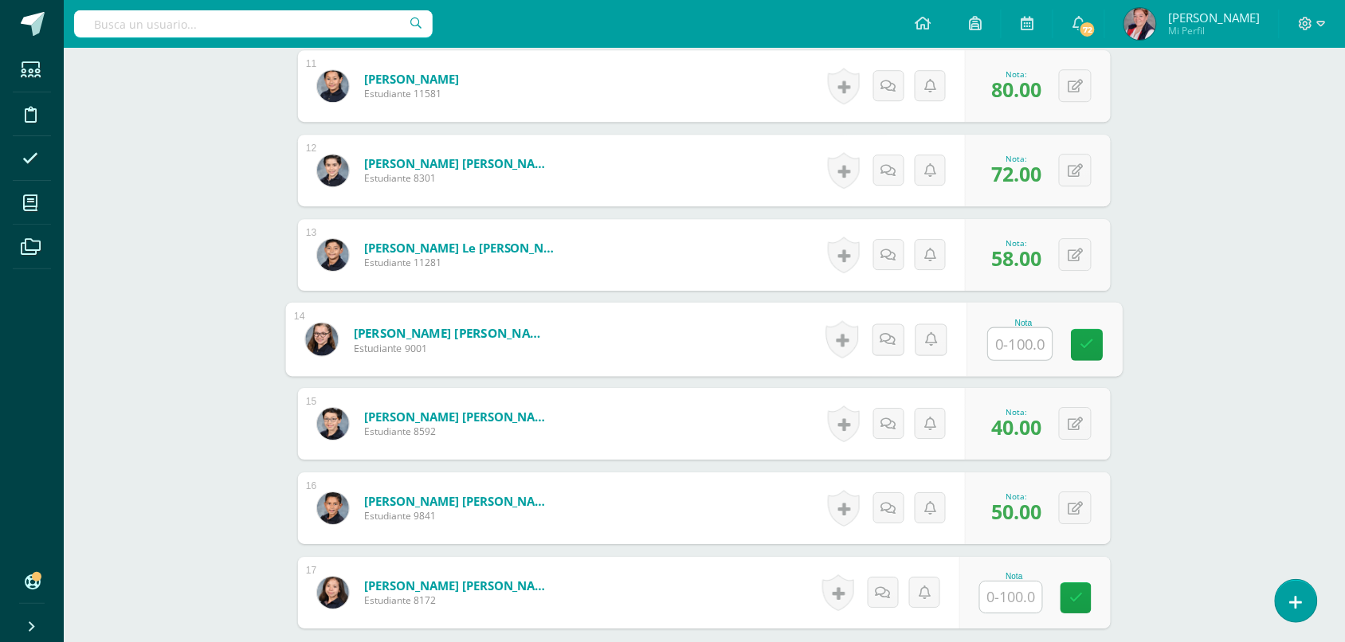
click at [989, 332] on input "text" at bounding box center [1021, 344] width 64 height 32
type input "73"
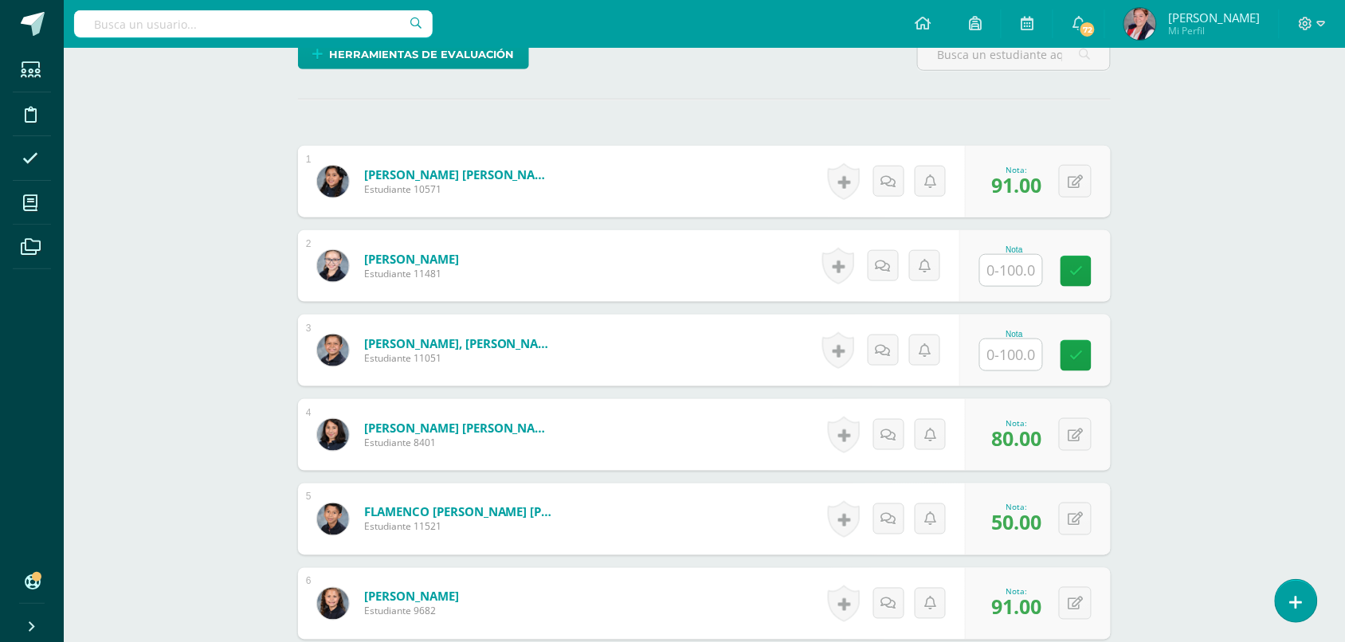
scroll to position [440, 0]
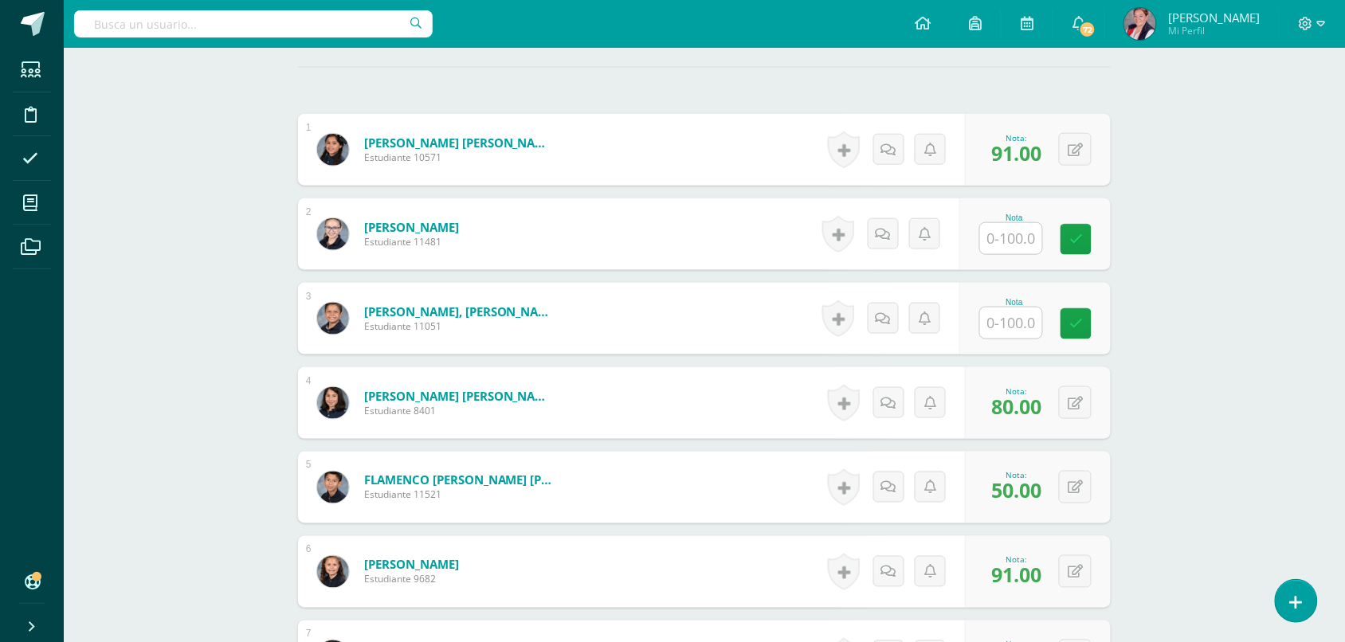
click at [1020, 340] on div "Nota" at bounding box center [1034, 319] width 151 height 72
click at [1017, 323] on input "text" at bounding box center [1011, 322] width 62 height 31
click at [1004, 325] on input "text" at bounding box center [1021, 323] width 64 height 32
type input "90"
click at [1016, 249] on input "text" at bounding box center [1011, 238] width 62 height 31
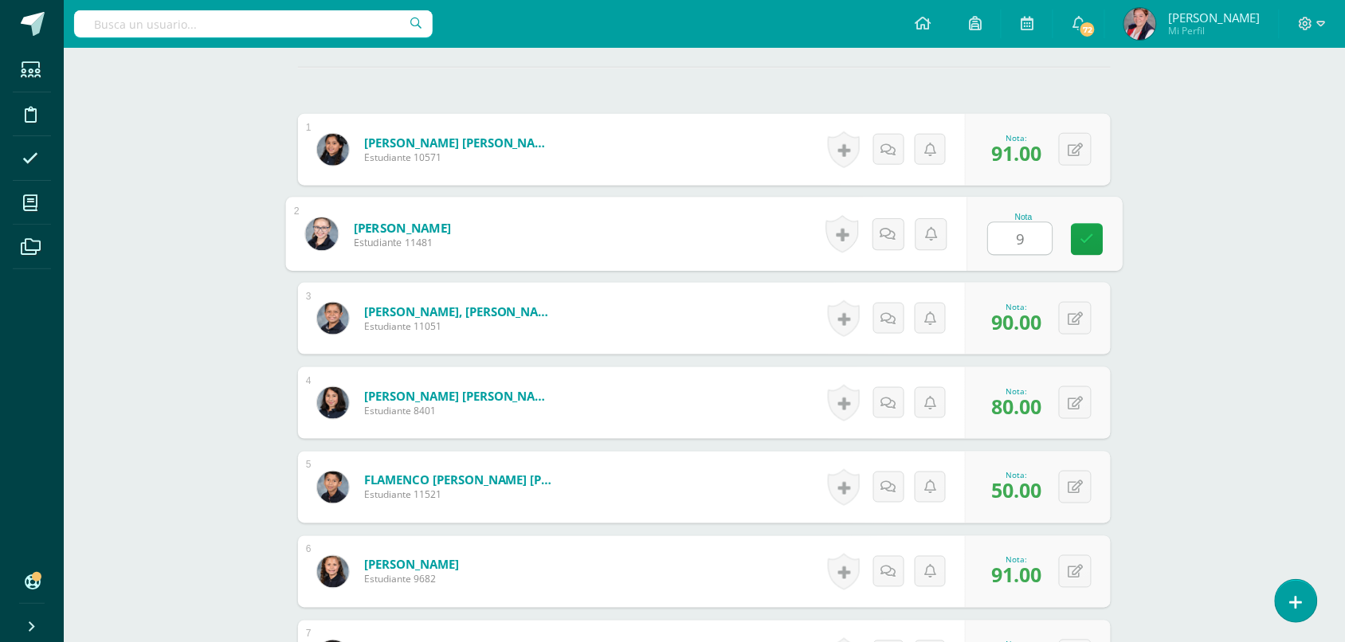
type input "93"
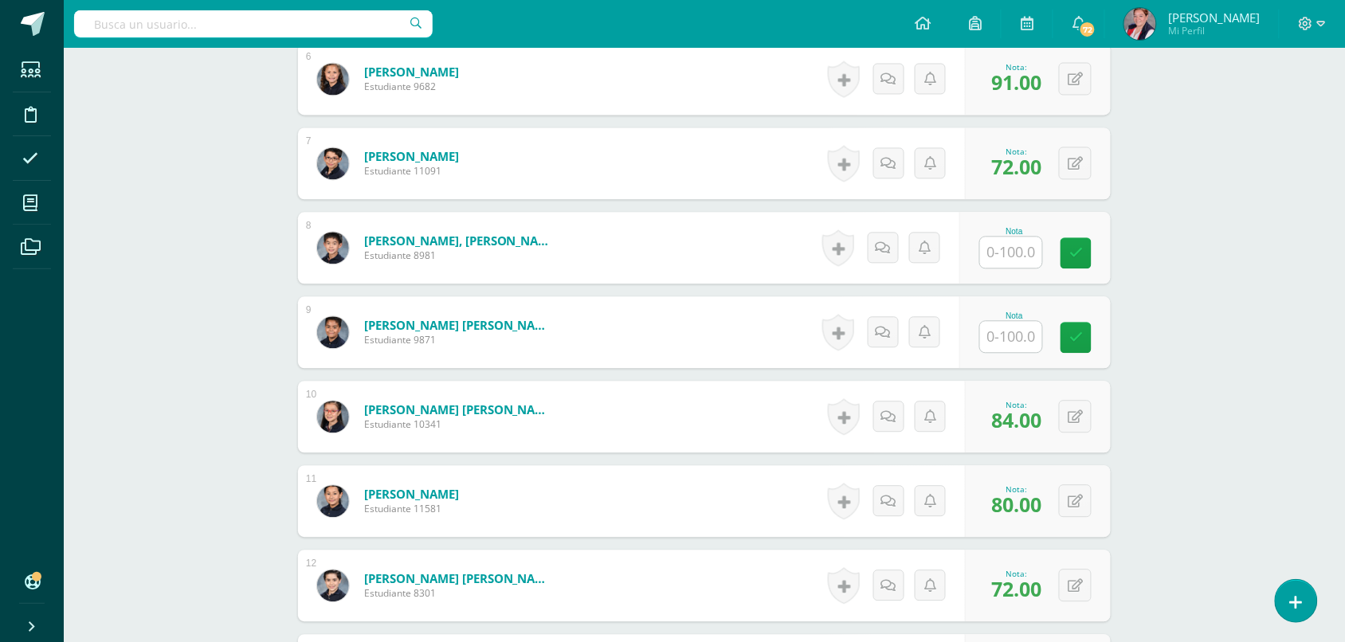
scroll to position [948, 0]
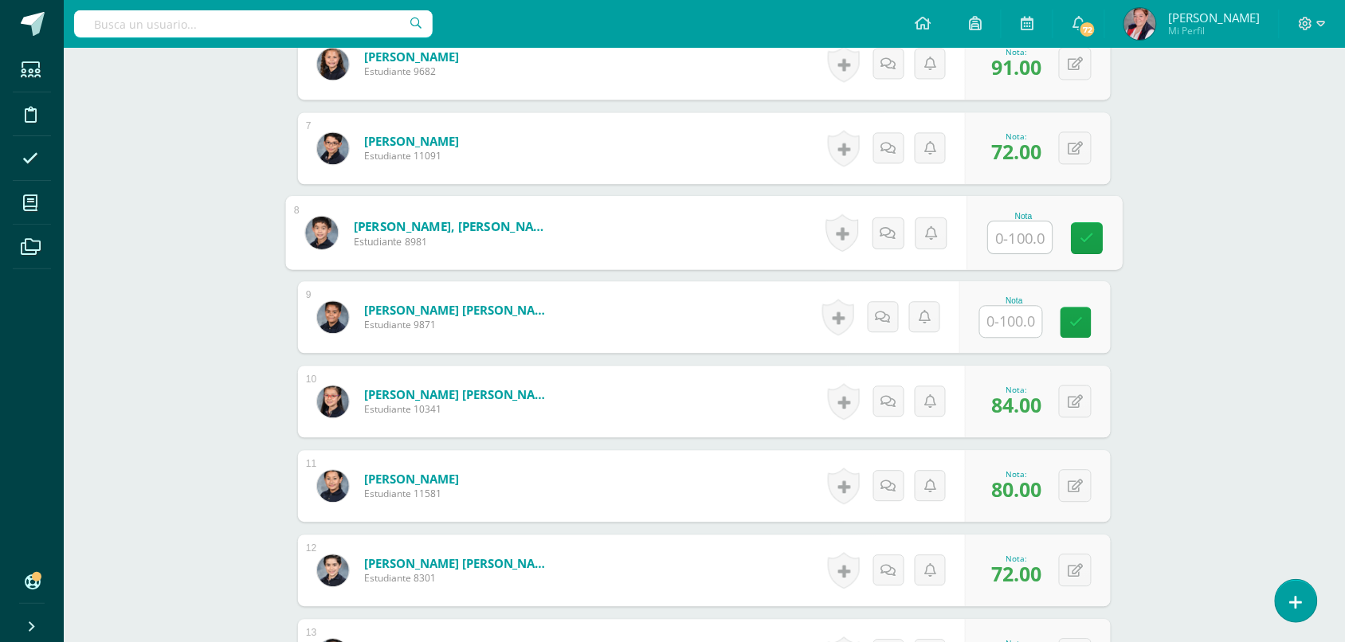
click at [1002, 235] on input "text" at bounding box center [1021, 237] width 64 height 32
type input "6"
click at [1042, 228] on input "text" at bounding box center [1011, 236] width 62 height 31
click at [1042, 228] on input "text" at bounding box center [1021, 237] width 64 height 32
type input "40"
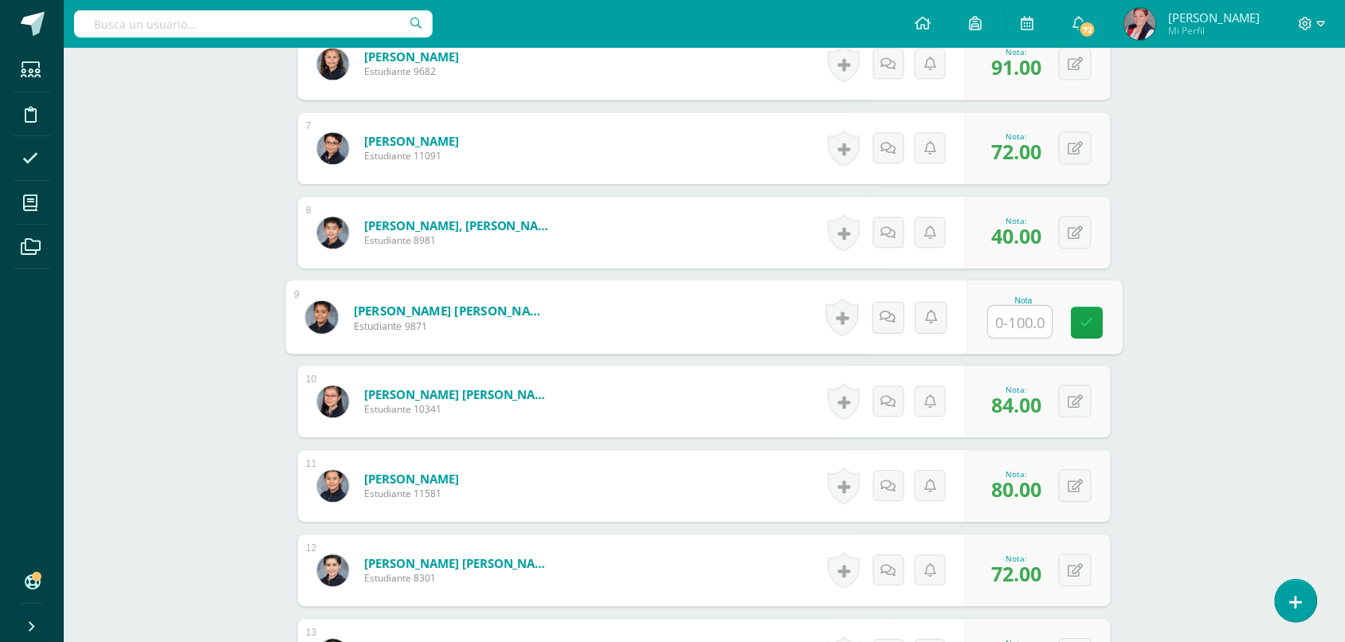
click at [1012, 324] on input "text" at bounding box center [1021, 322] width 64 height 32
type input "74"
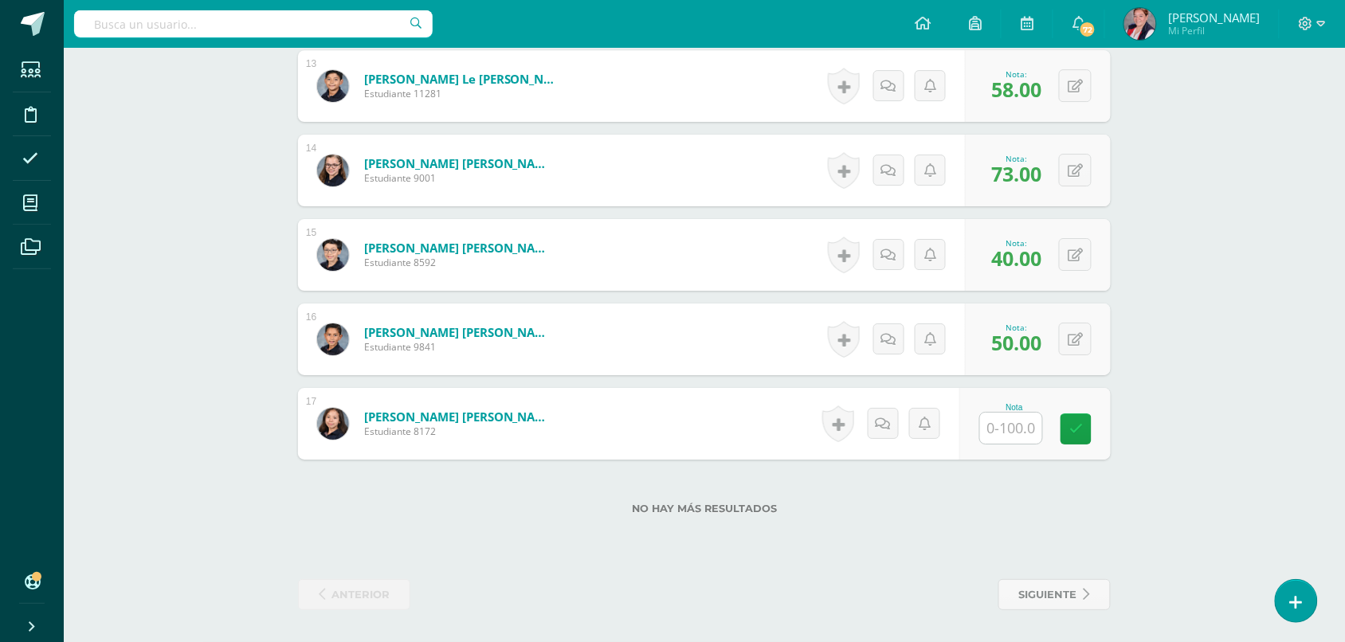
scroll to position [1447, 0]
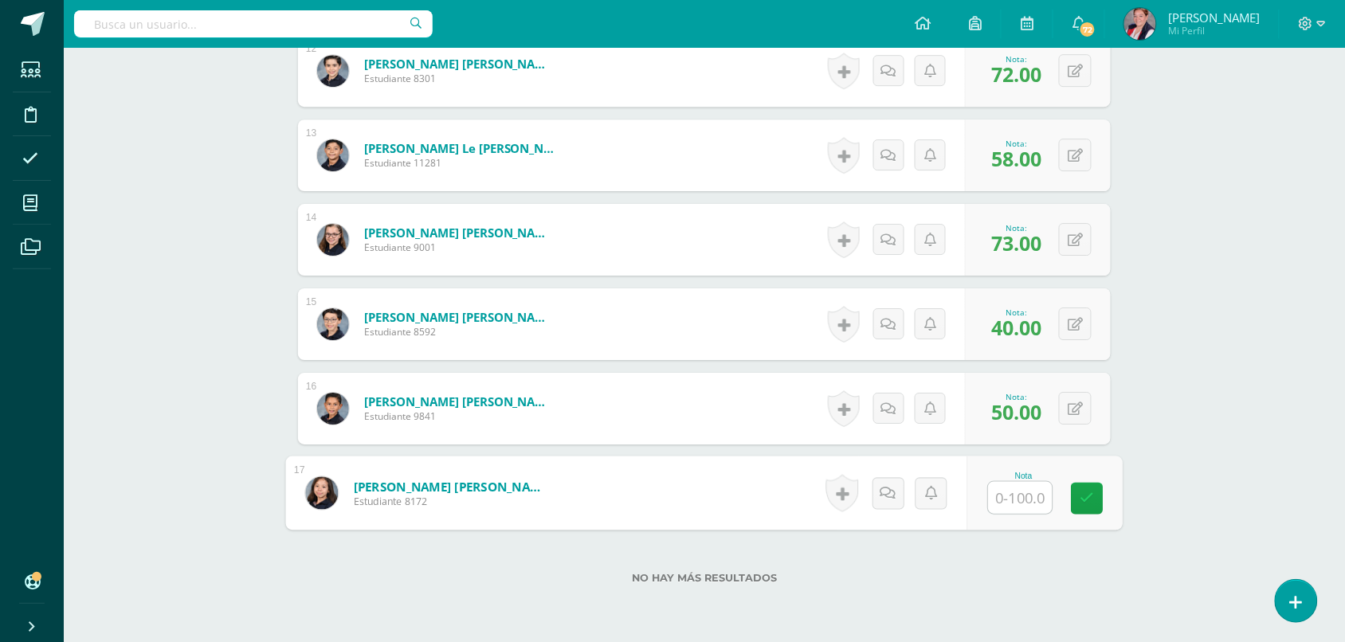
click at [1002, 503] on input "text" at bounding box center [1021, 498] width 64 height 32
click at [1005, 498] on input "text" at bounding box center [1011, 497] width 62 height 31
type input "85"
